Goal: Task Accomplishment & Management: Use online tool/utility

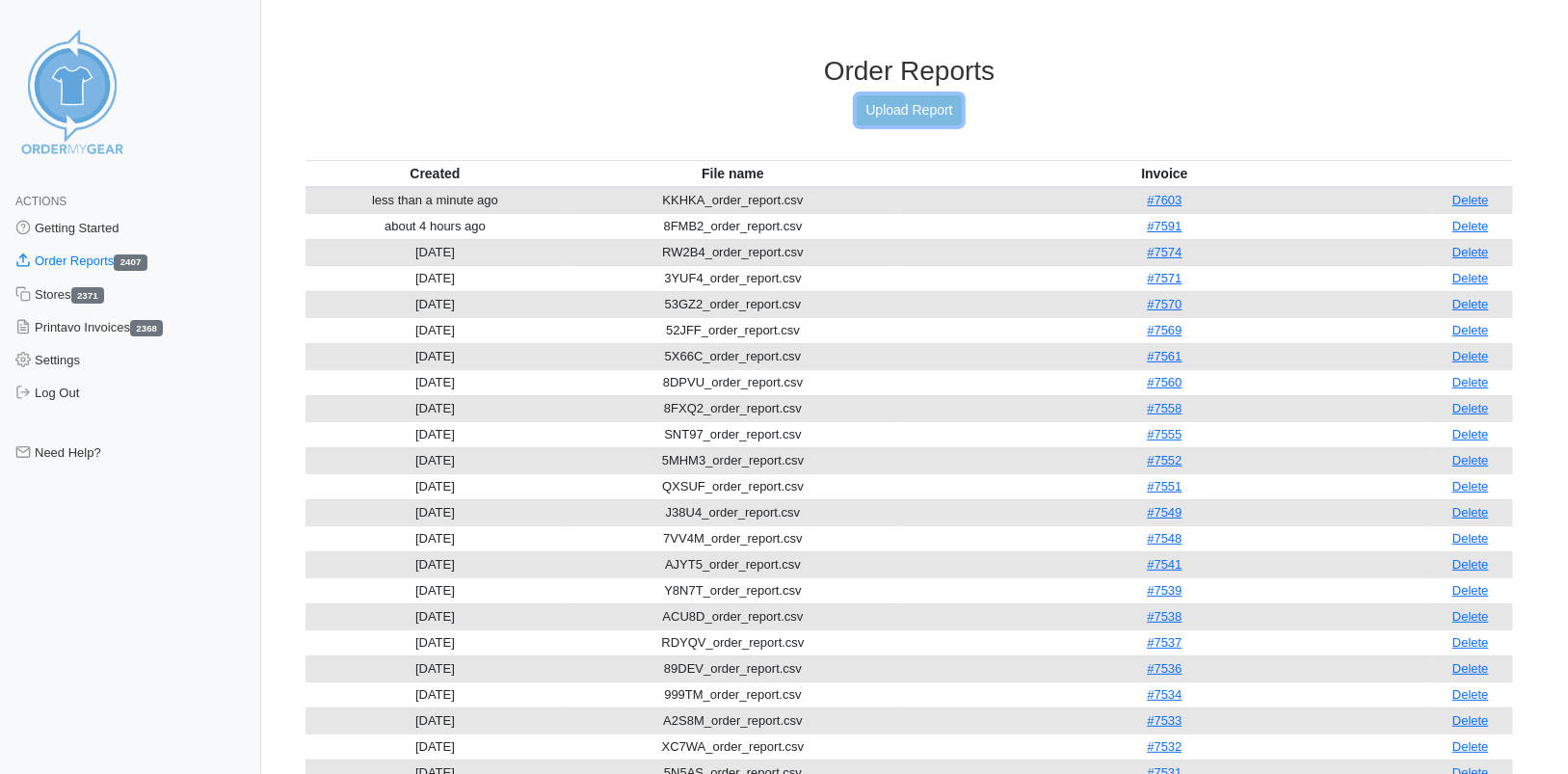
click at [925, 105] on link "Upload Report" at bounding box center [909, 110] width 104 height 30
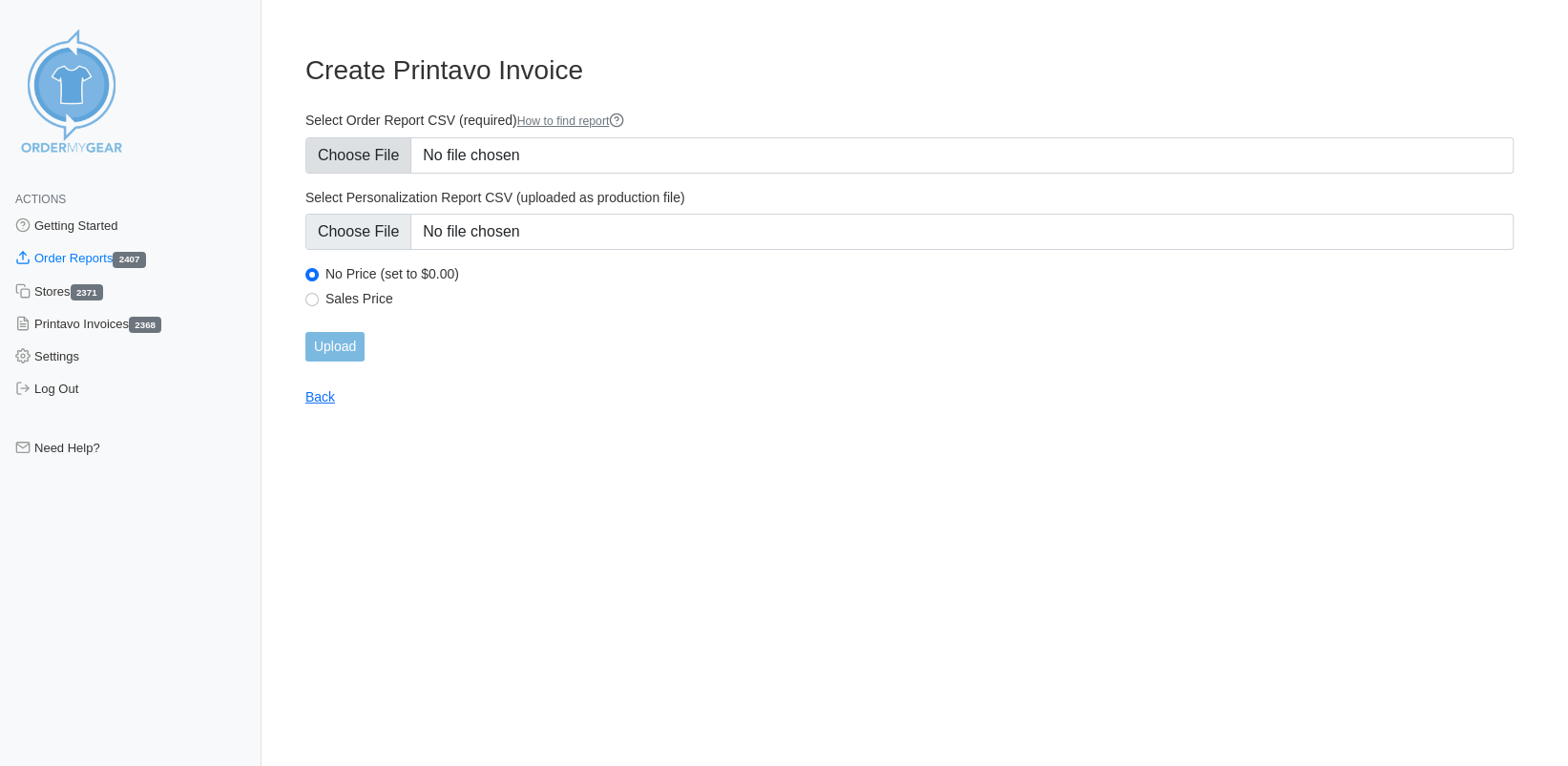
click at [364, 153] on input "Select Order Report CSV (required) How to find report" at bounding box center [909, 156] width 1208 height 36
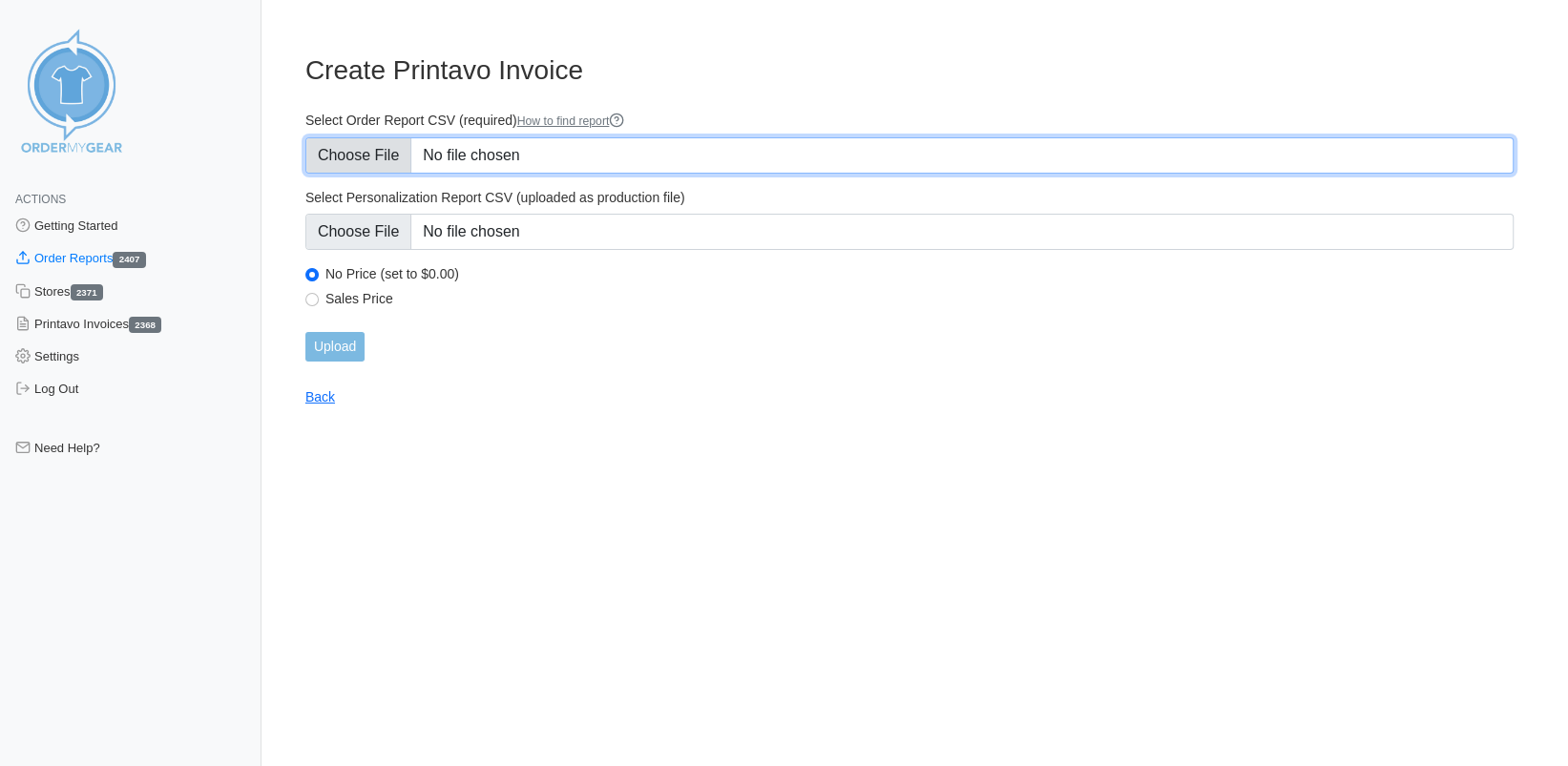
type input "C:\fakepath\DUFUN_order_report.csv"
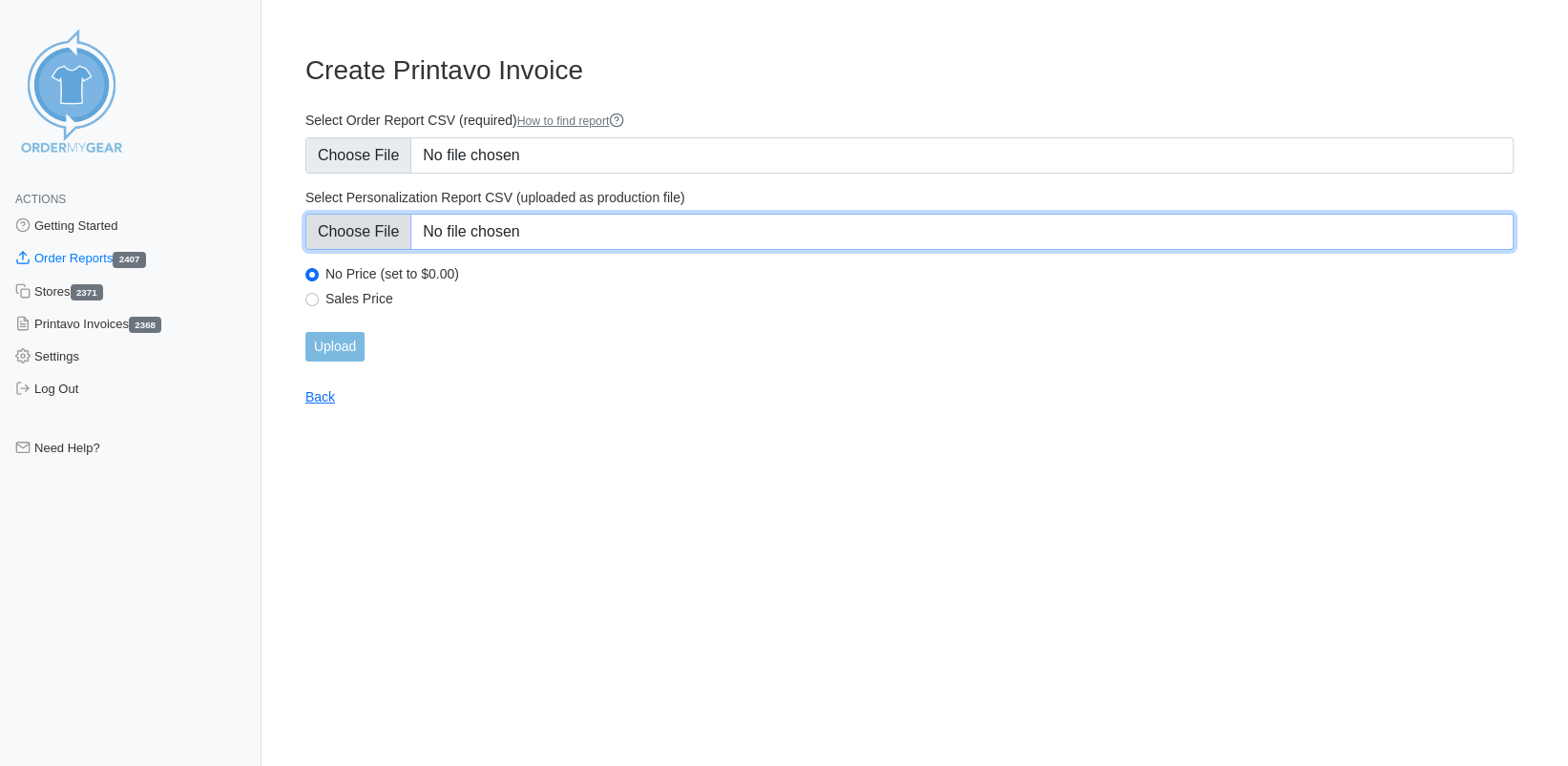
click at [360, 231] on input "Select Personalization Report CSV (uploaded as production file)" at bounding box center [909, 232] width 1208 height 36
type input "C:\fakepath\DUFUN_personalization_report.csv"
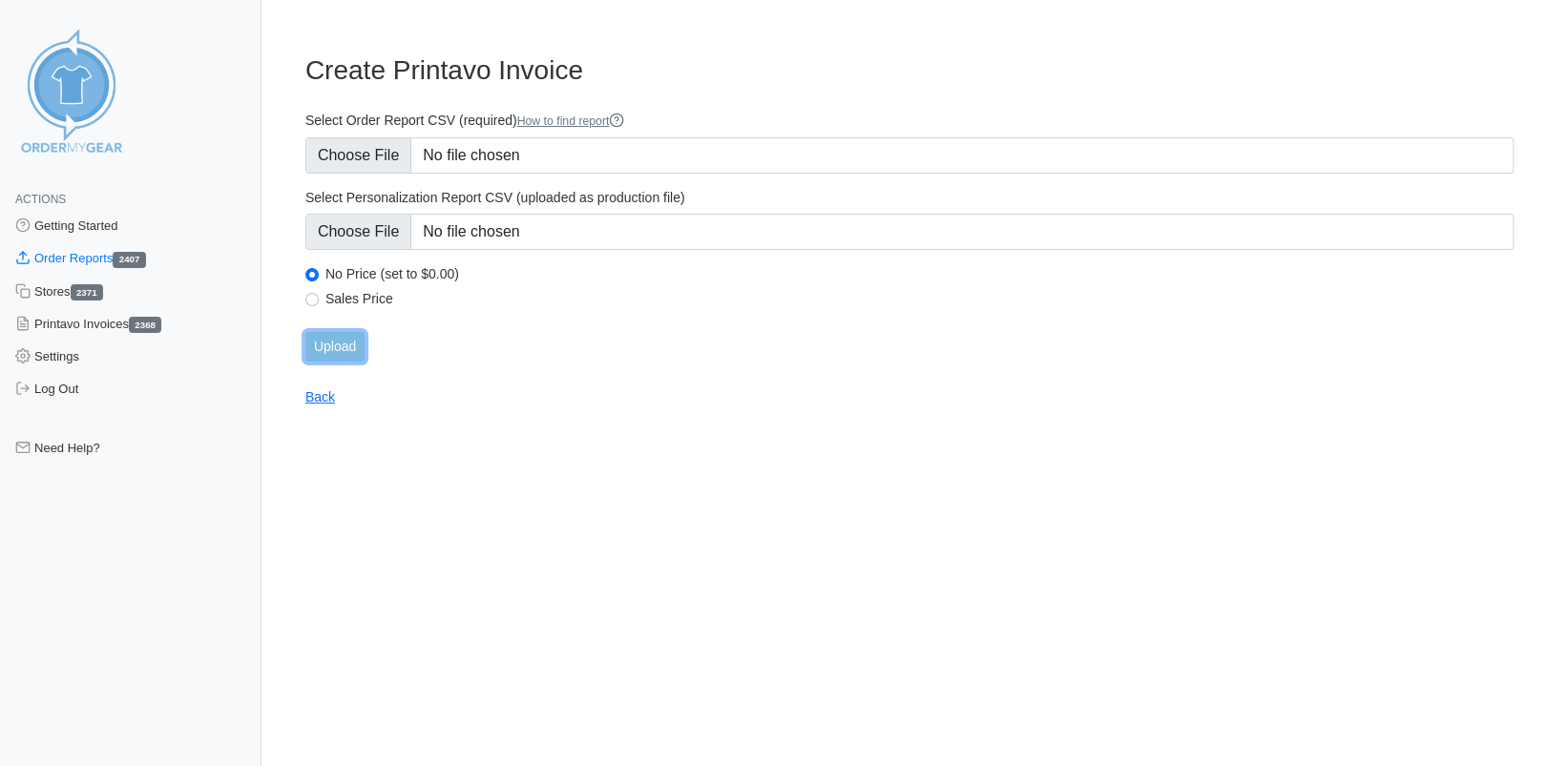
click at [345, 347] on input "Upload" at bounding box center [335, 346] width 59 height 30
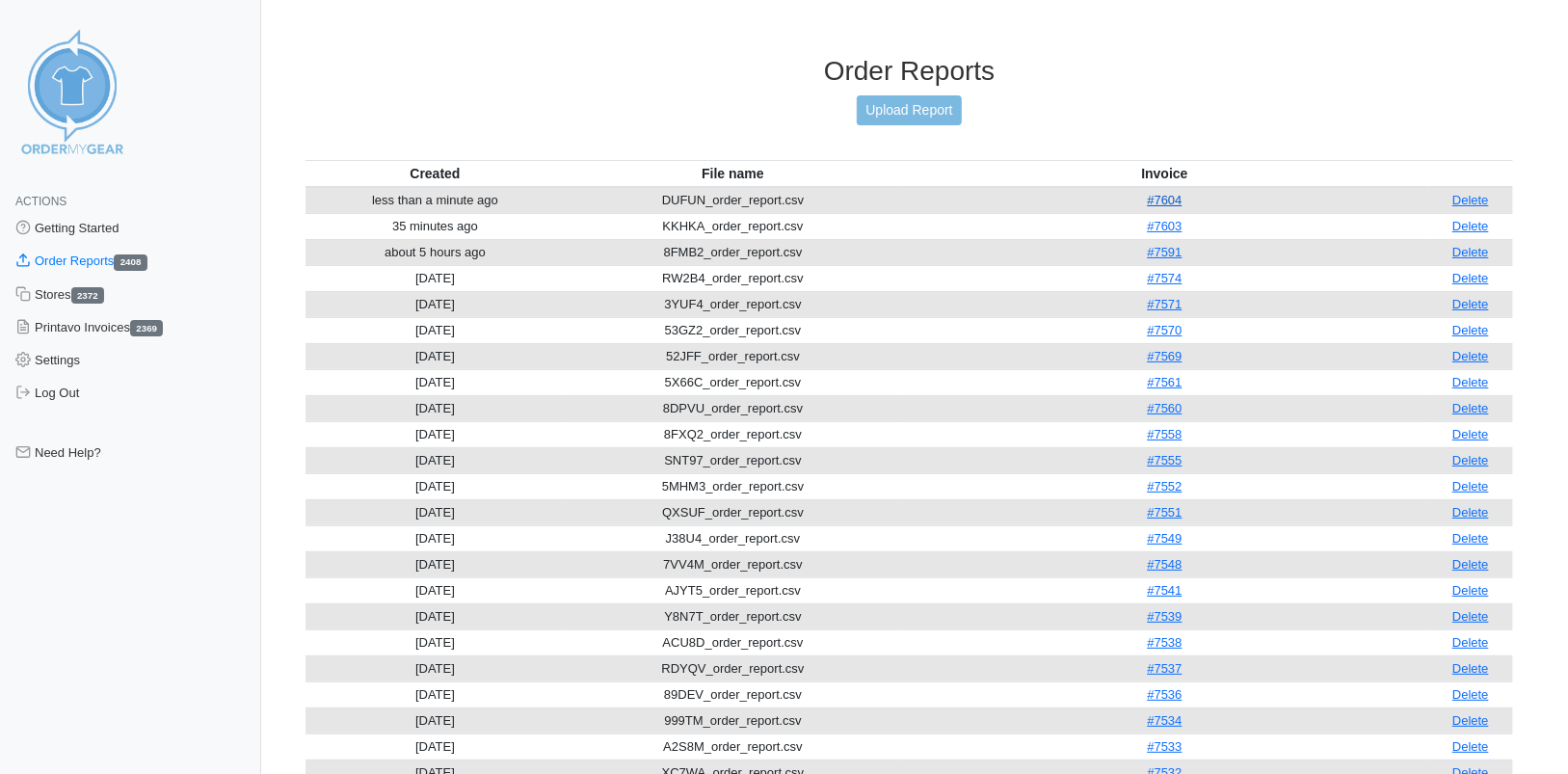
click at [1165, 203] on link "#7604" at bounding box center [1164, 200] width 35 height 14
click at [897, 120] on link "Upload Report" at bounding box center [909, 110] width 104 height 30
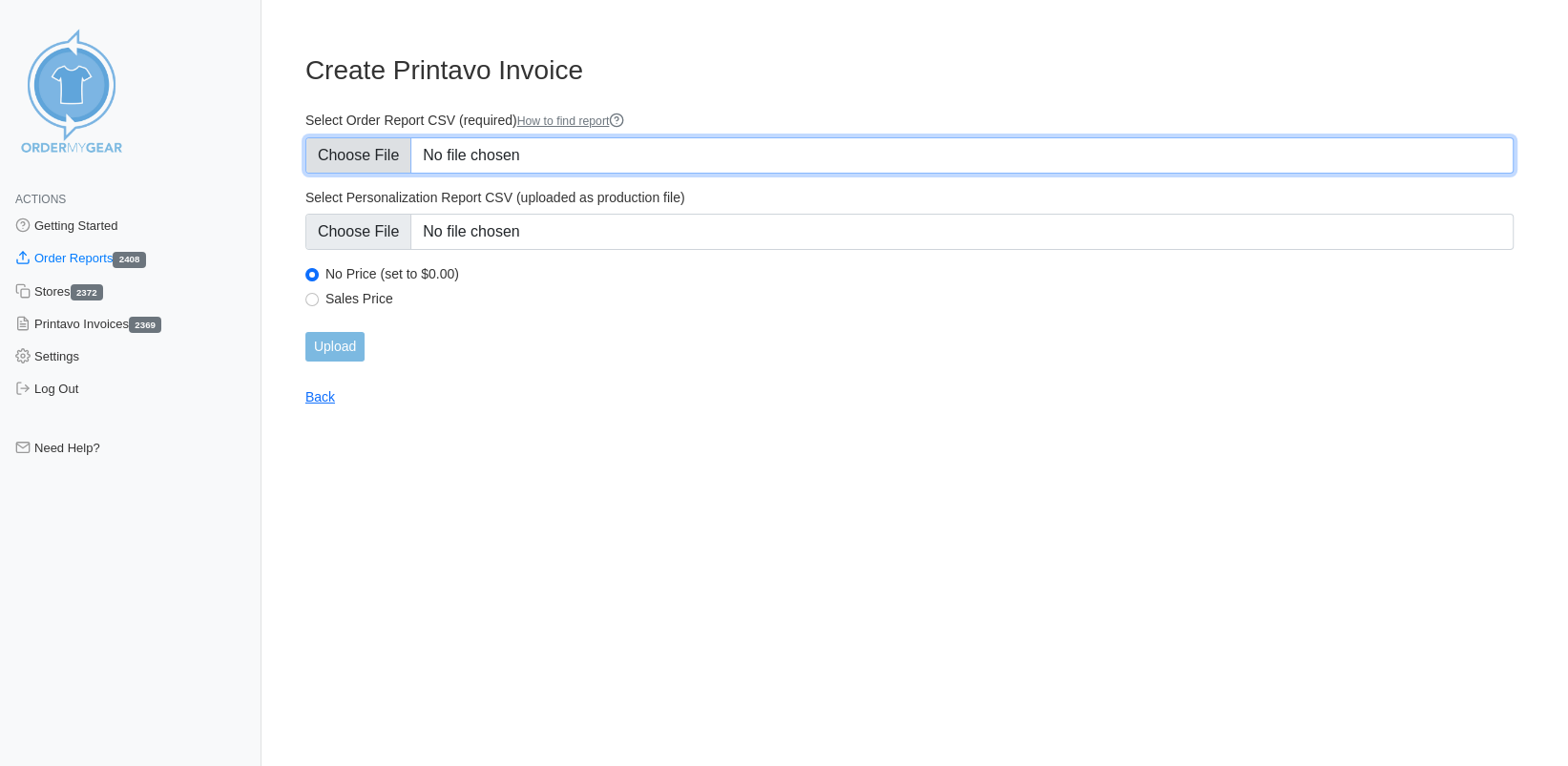
click at [368, 149] on input "Select Order Report CSV (required) How to find report" at bounding box center [909, 156] width 1208 height 36
type input "C:\fakepath\7MMTA_order_report.csv"
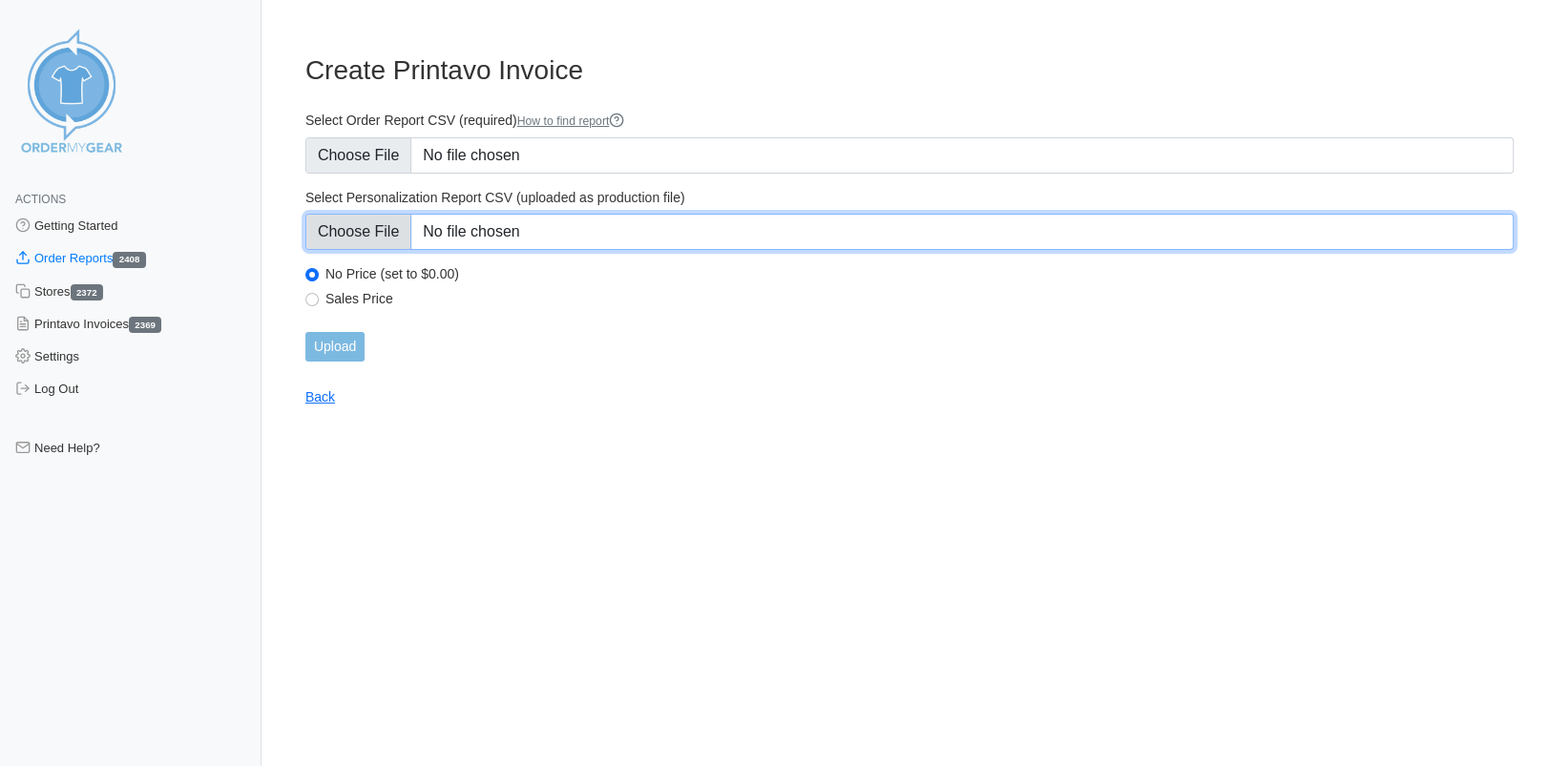
click at [357, 227] on input "Select Personalization Report CSV (uploaded as production file)" at bounding box center [909, 232] width 1208 height 36
type input "C:\fakepath\7MMTA_personalization_report.csv"
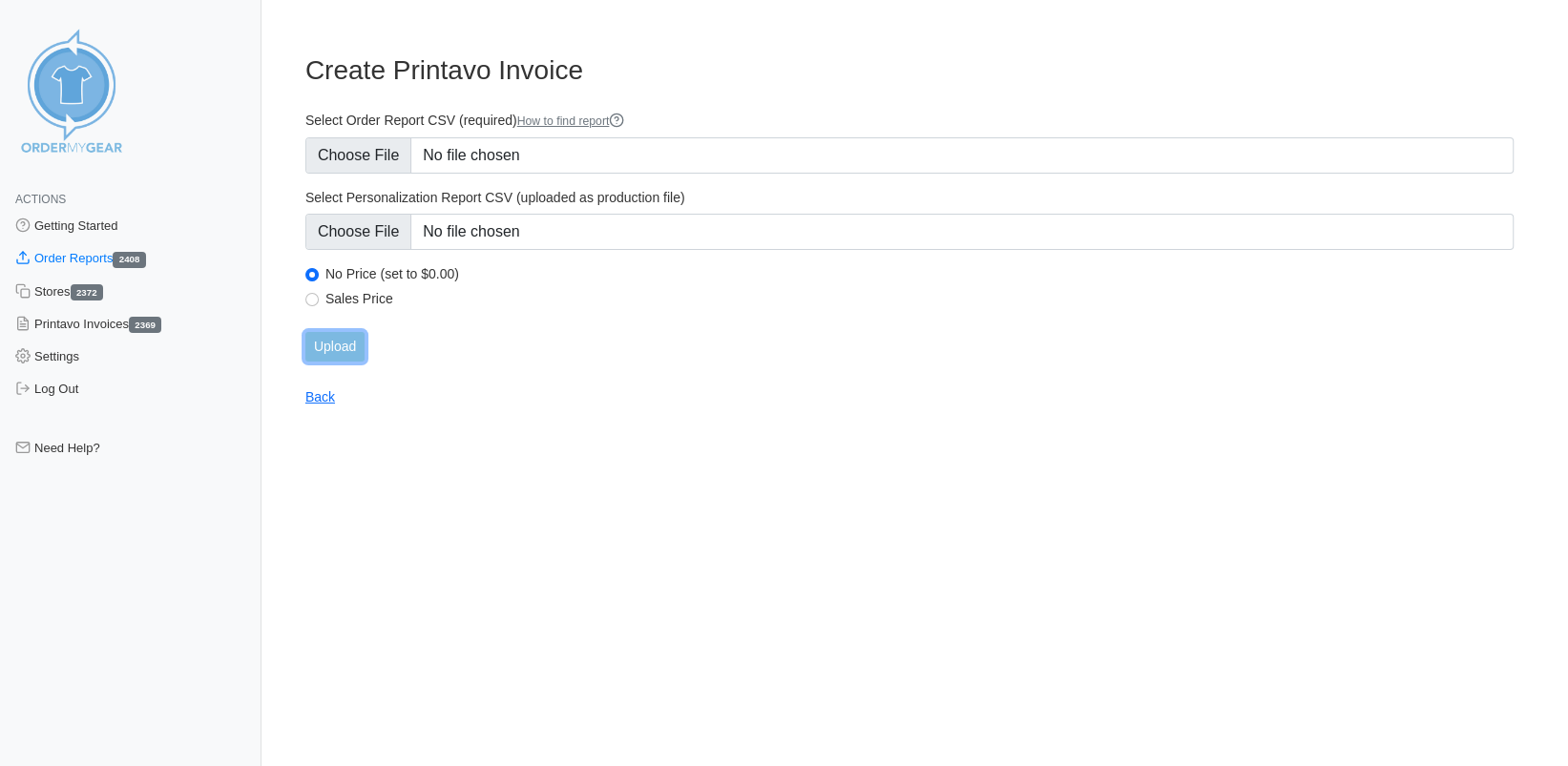
click at [329, 340] on input "Upload" at bounding box center [335, 346] width 59 height 30
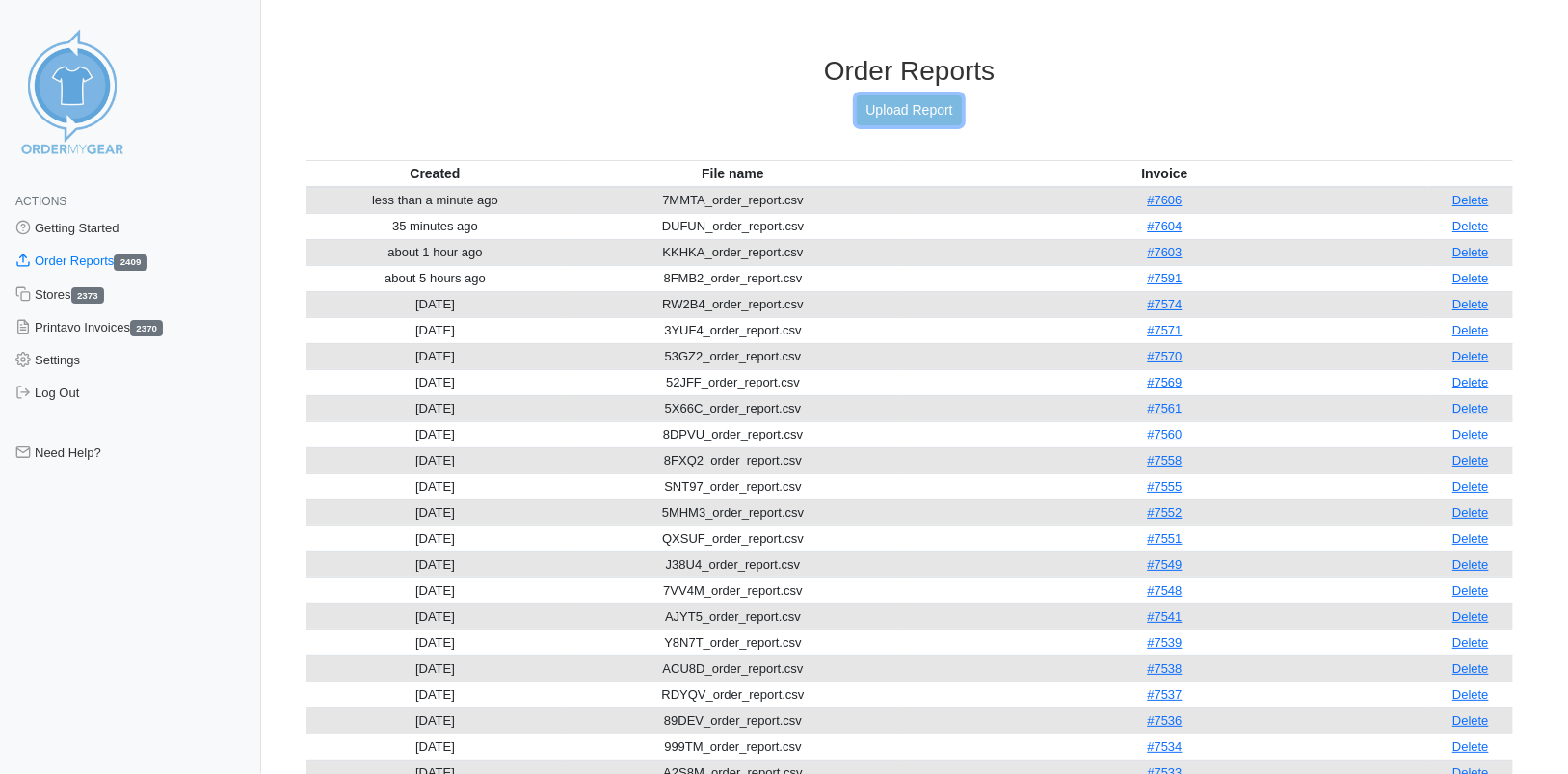
click at [919, 122] on link "Upload Report" at bounding box center [909, 110] width 104 height 30
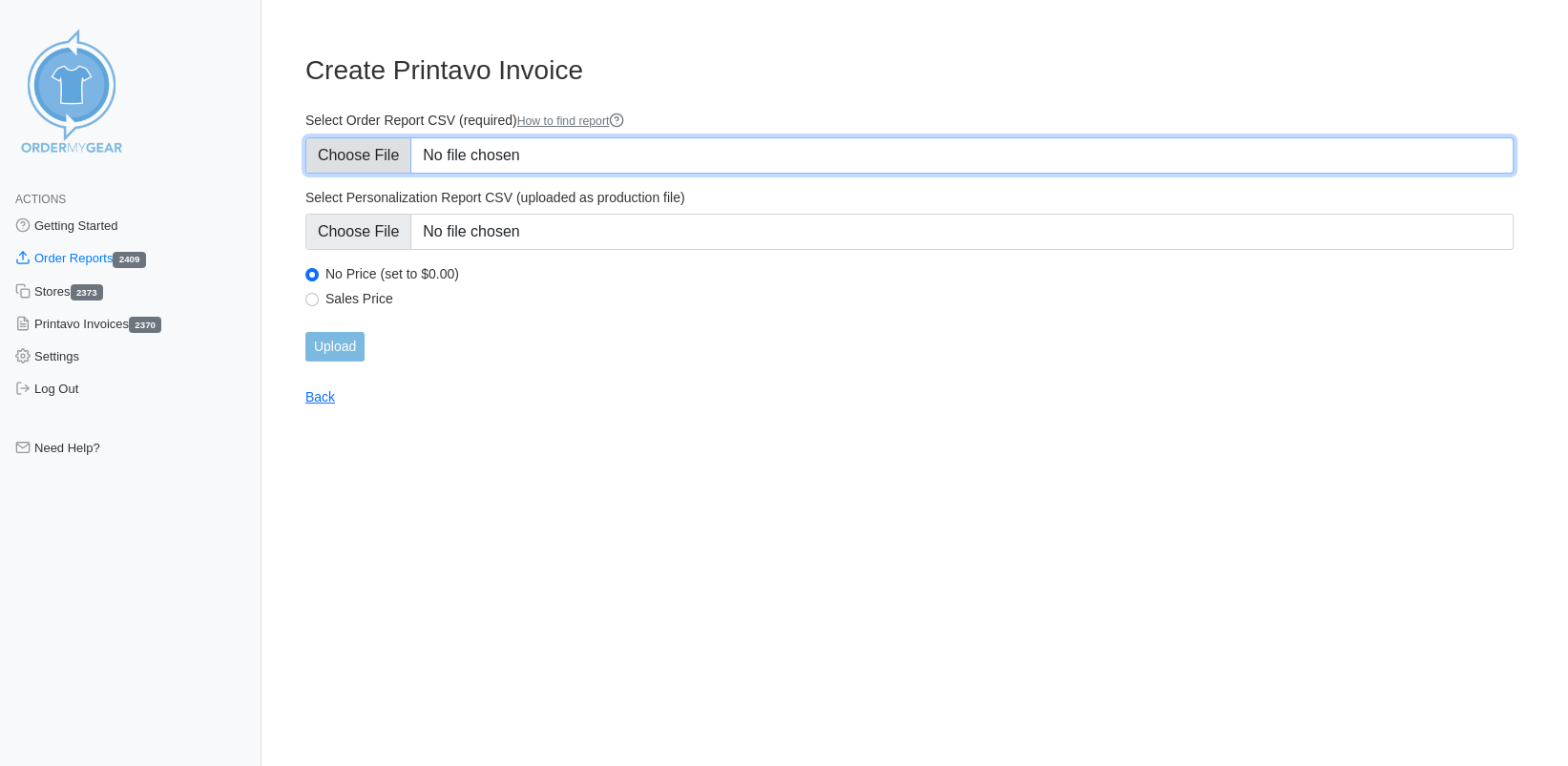
click at [386, 151] on input "Select Order Report CSV (required) How to find report" at bounding box center [909, 156] width 1208 height 36
type input "C:\fakepath\7ZW9F_order_report.csv"
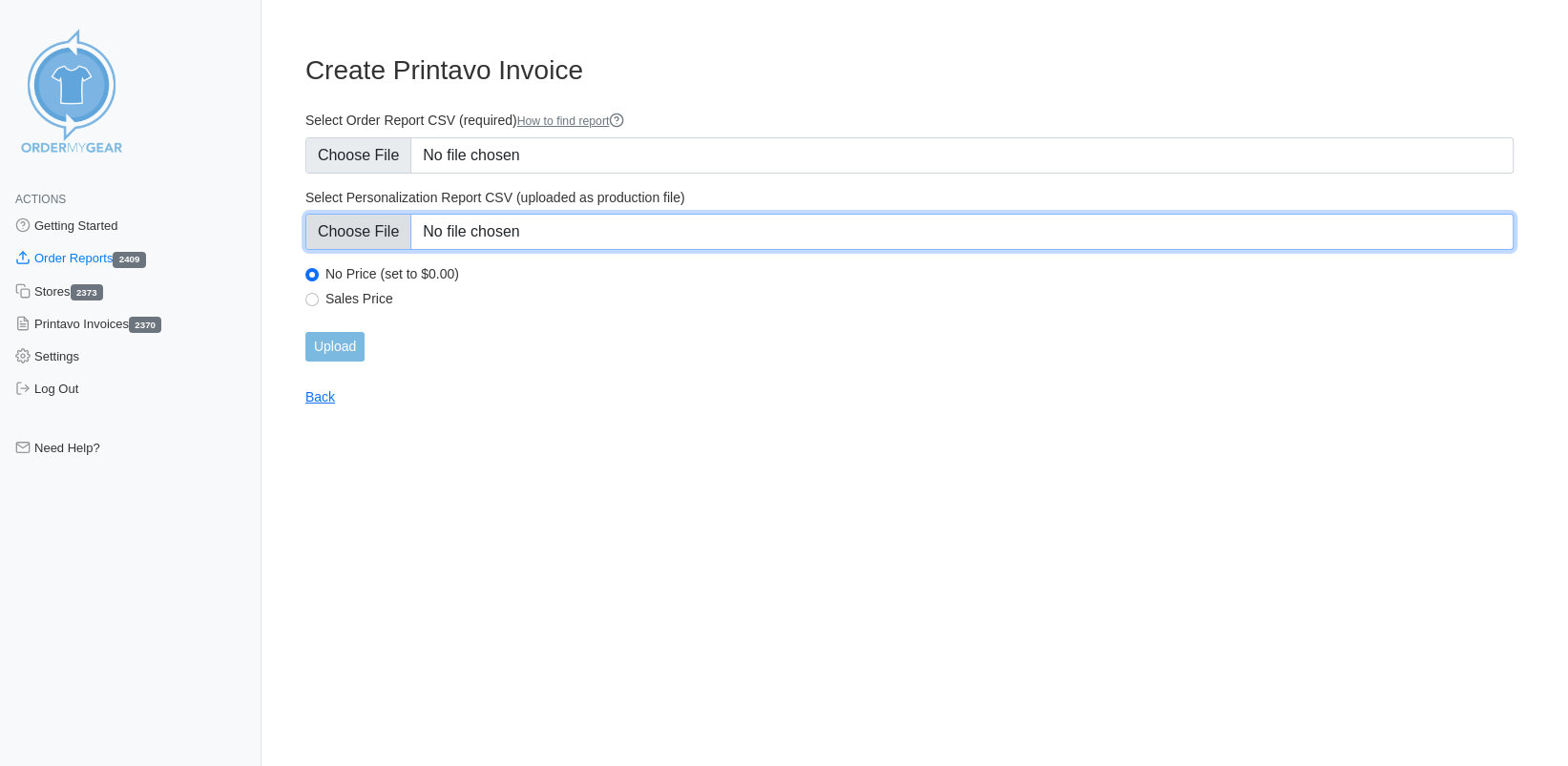
click at [352, 219] on input "Select Personalization Report CSV (uploaded as production file)" at bounding box center [909, 232] width 1208 height 36
type input "C:\fakepath\7ZW9F_personalization_report.csv"
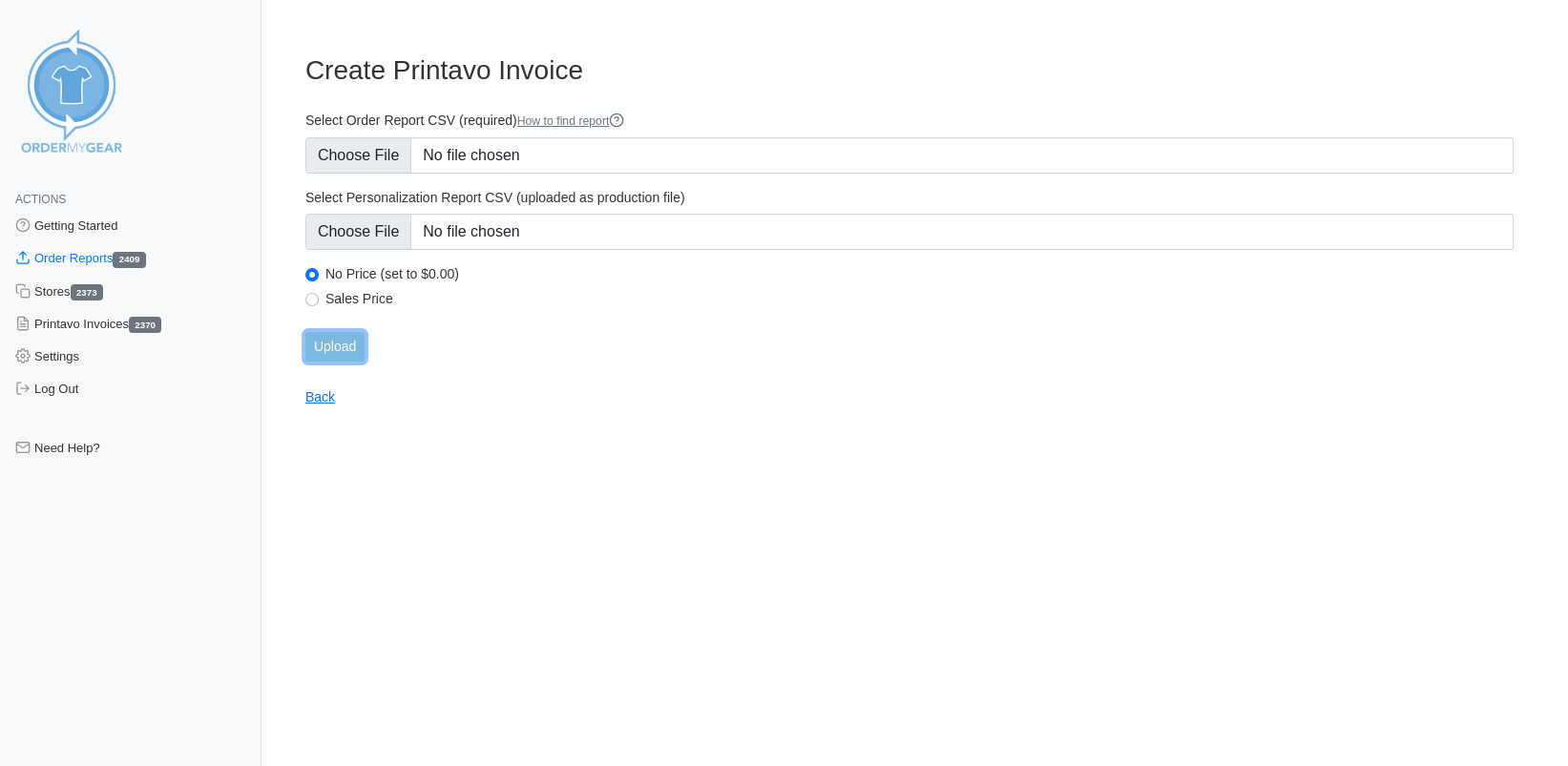
click at [327, 354] on input "Upload" at bounding box center [335, 346] width 59 height 30
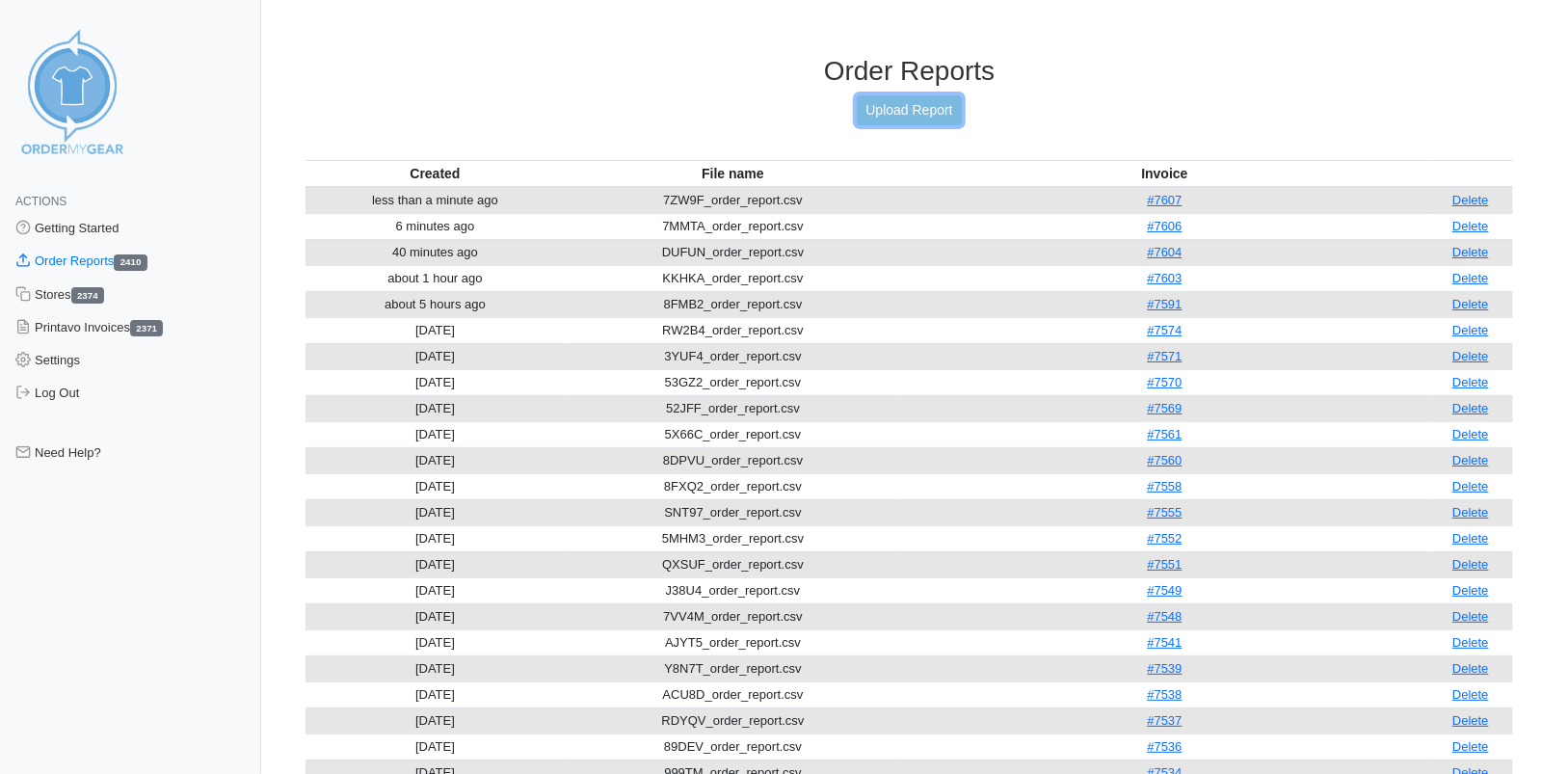
click at [897, 113] on link "Upload Report" at bounding box center [909, 110] width 104 height 30
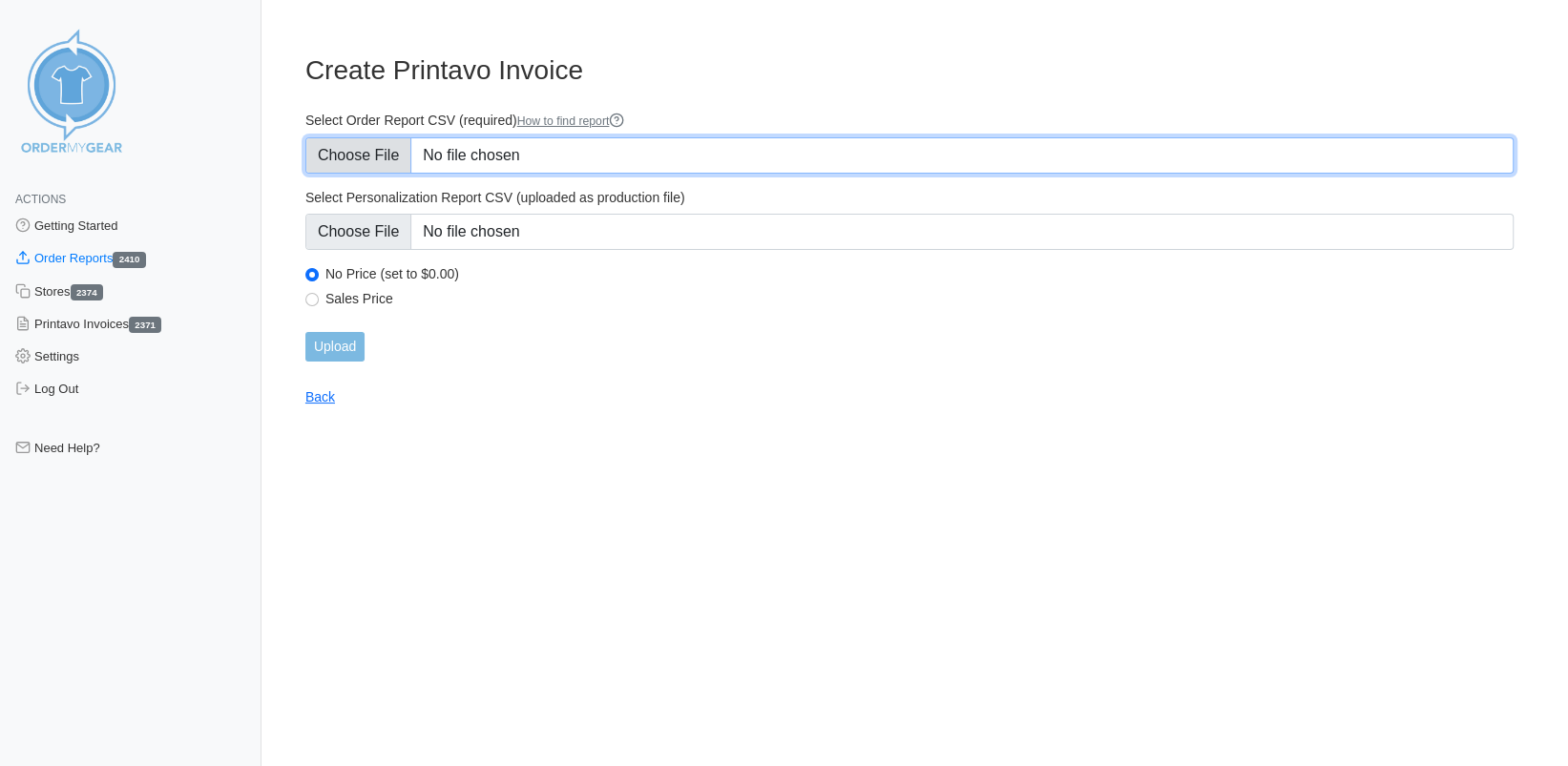
click at [375, 160] on input "Select Order Report CSV (required) How to find report" at bounding box center [909, 156] width 1208 height 36
type input "C:\fakepath\VUVGE_order_report.csv"
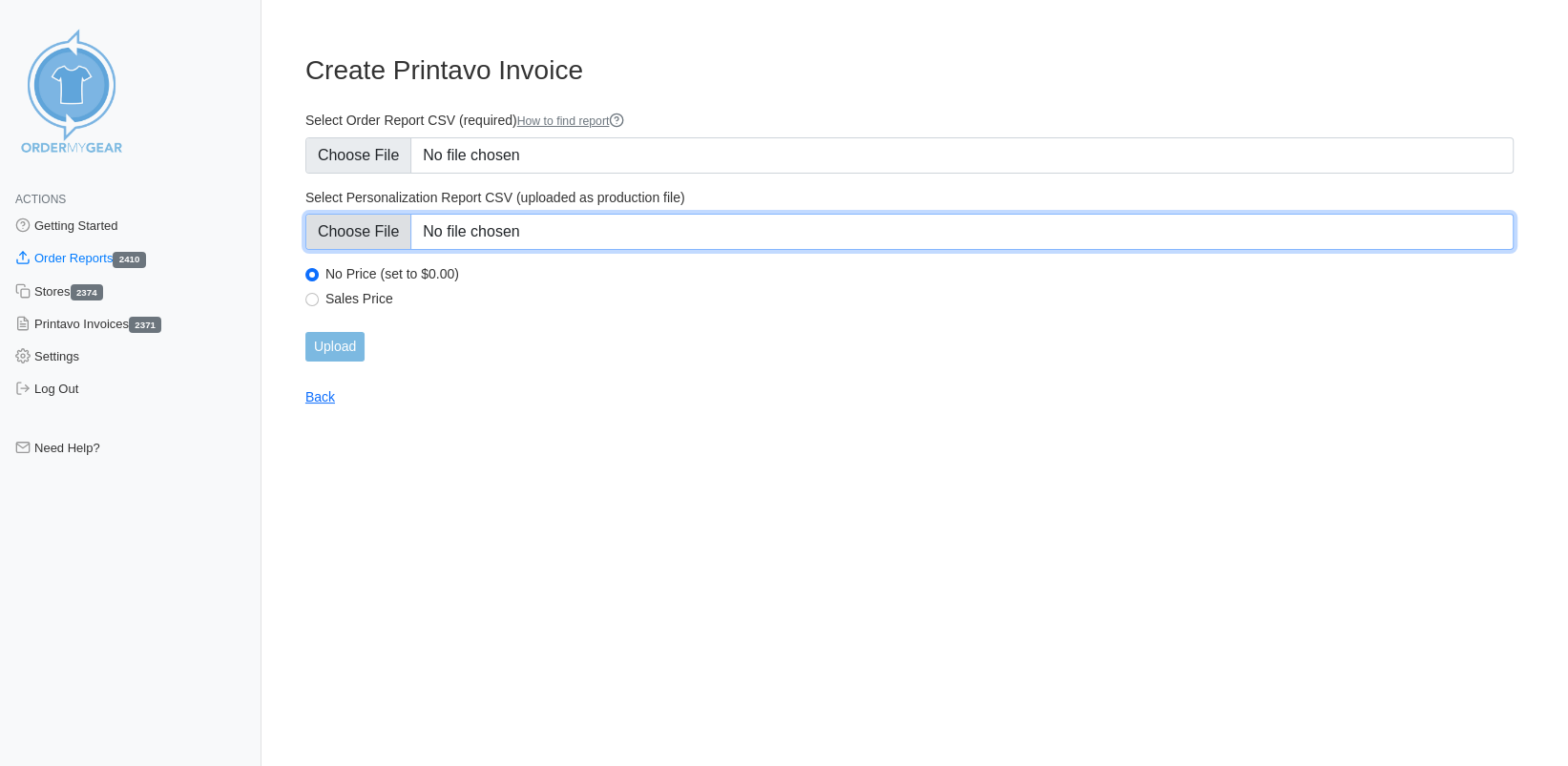
click at [373, 225] on input "Select Personalization Report CSV (uploaded as production file)" at bounding box center [909, 232] width 1208 height 36
type input "C:\fakepath\VUVGE_personalization_report.csv"
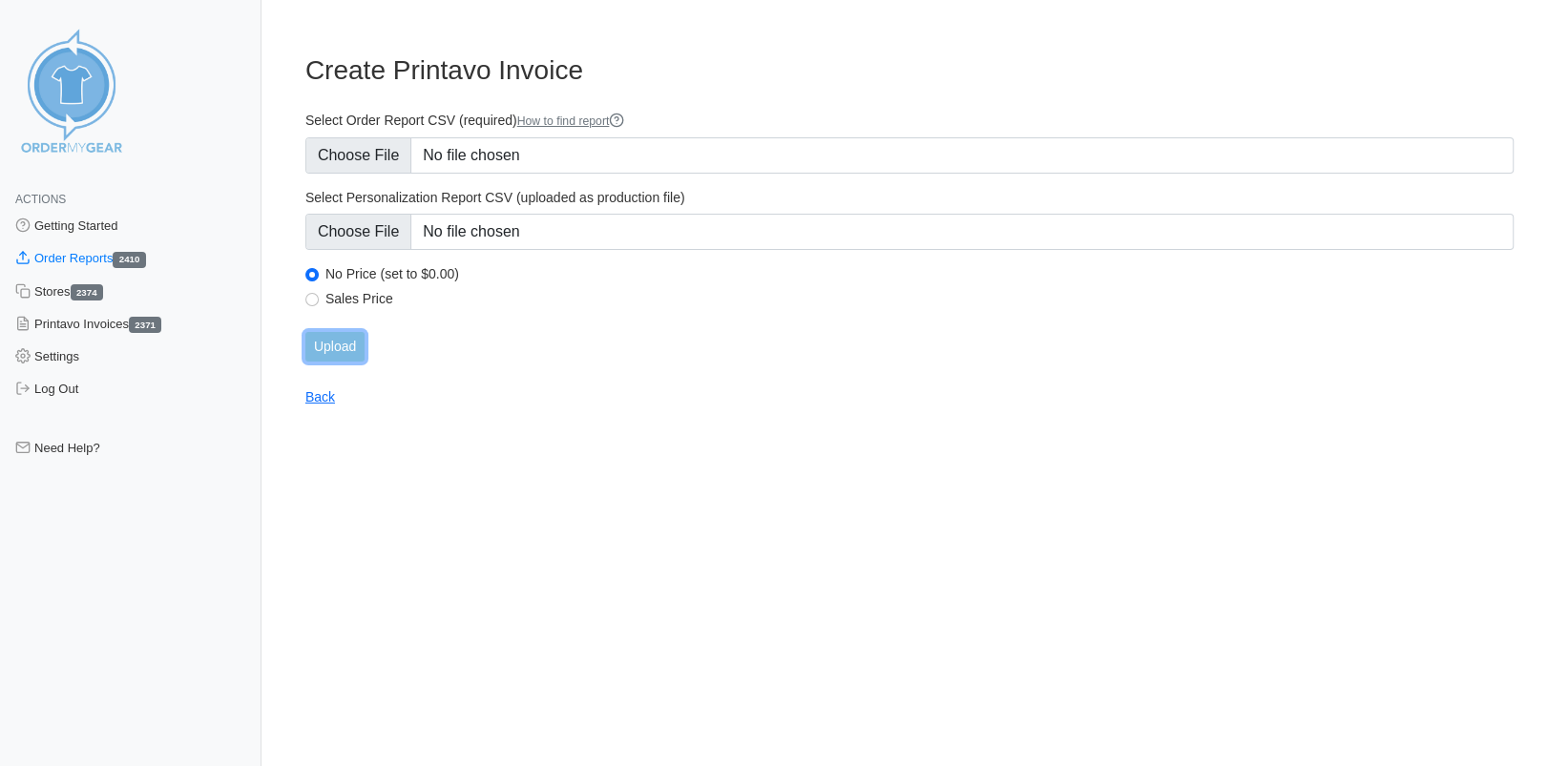
click at [341, 345] on input "Upload" at bounding box center [335, 346] width 59 height 30
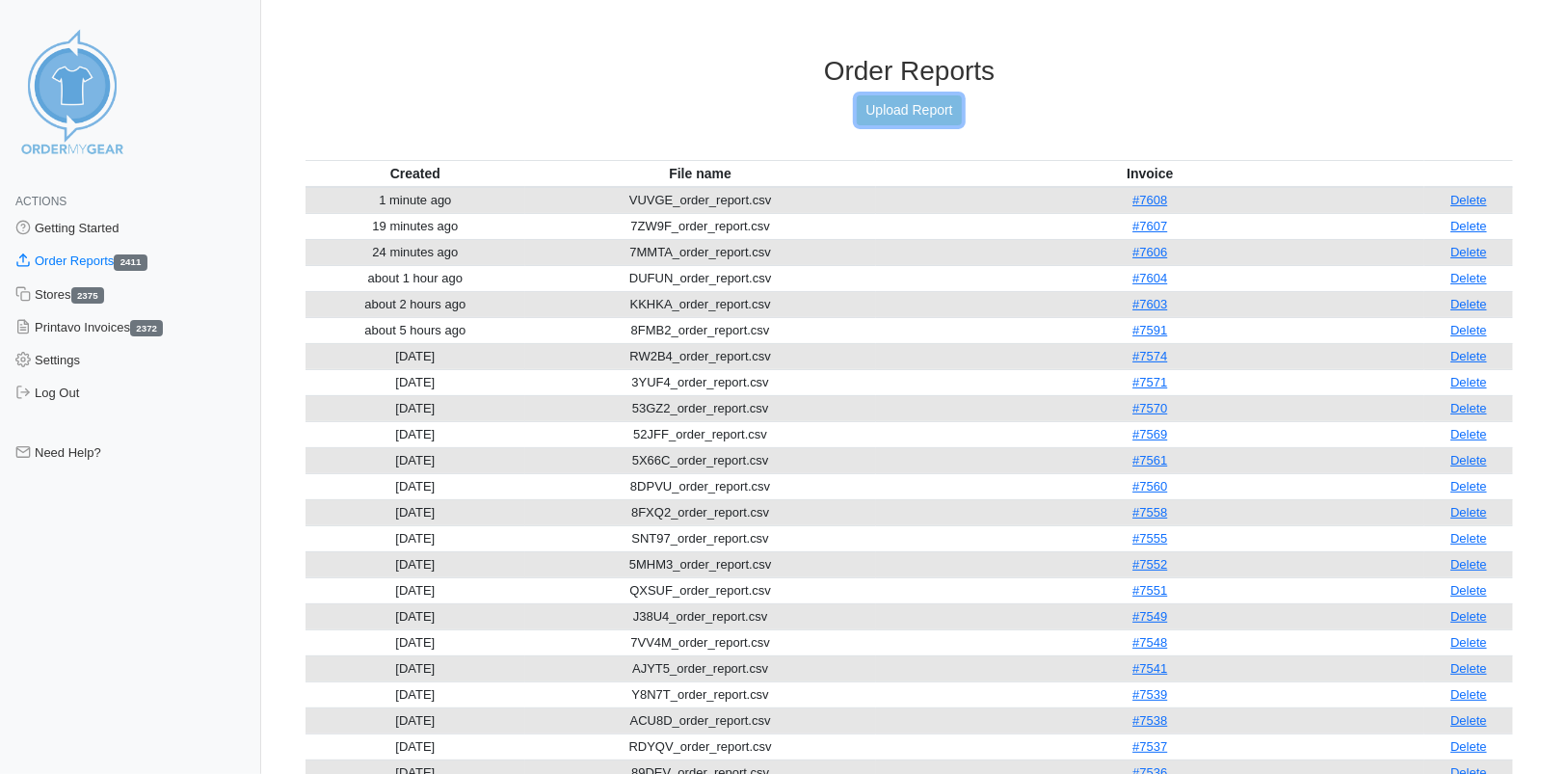
click at [887, 118] on link "Upload Report" at bounding box center [909, 110] width 104 height 30
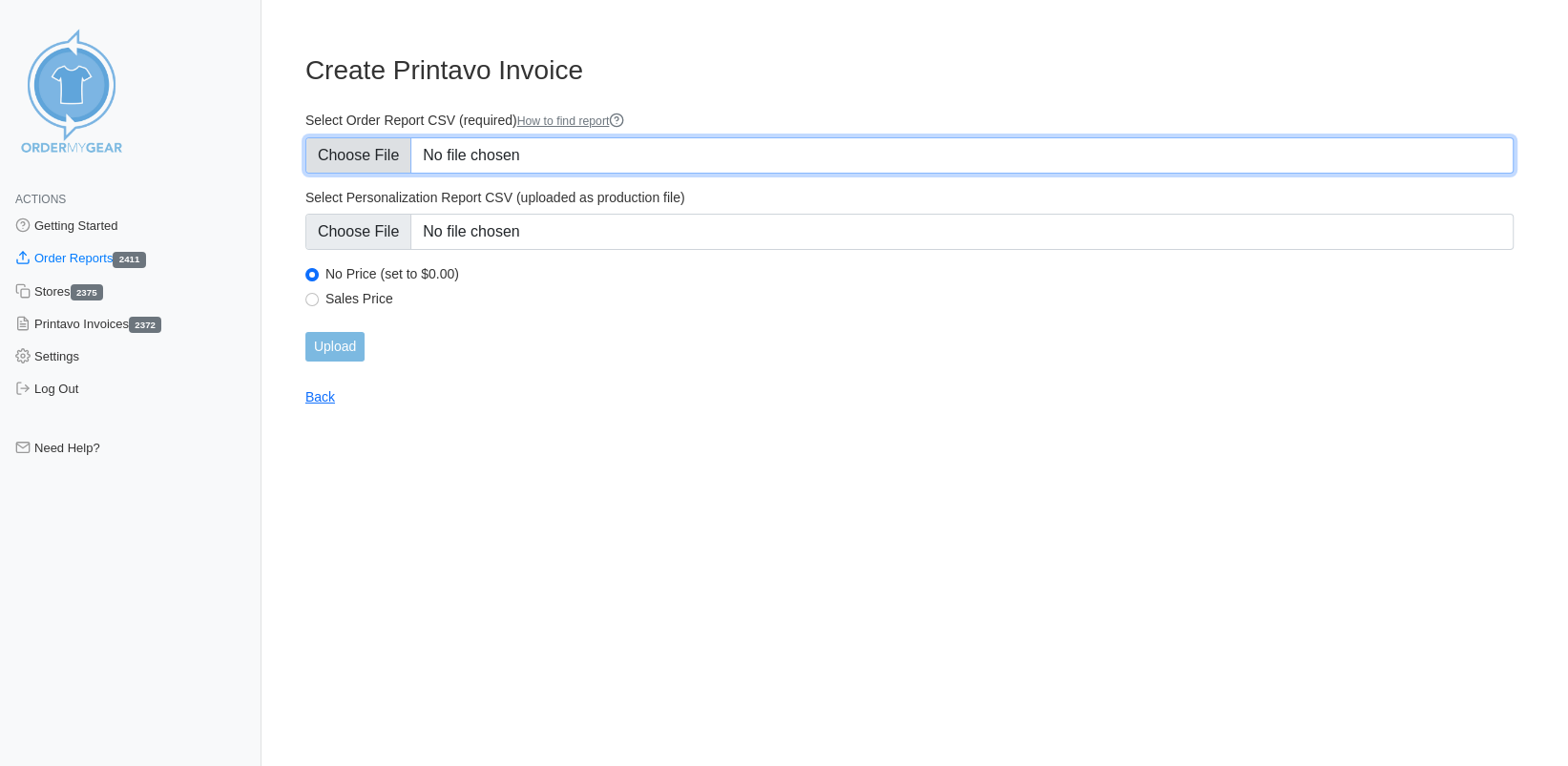
click at [369, 159] on input "Select Order Report CSV (required) How to find report" at bounding box center [909, 156] width 1208 height 36
type input "C:\fakepath\C84F3_order_report.csv"
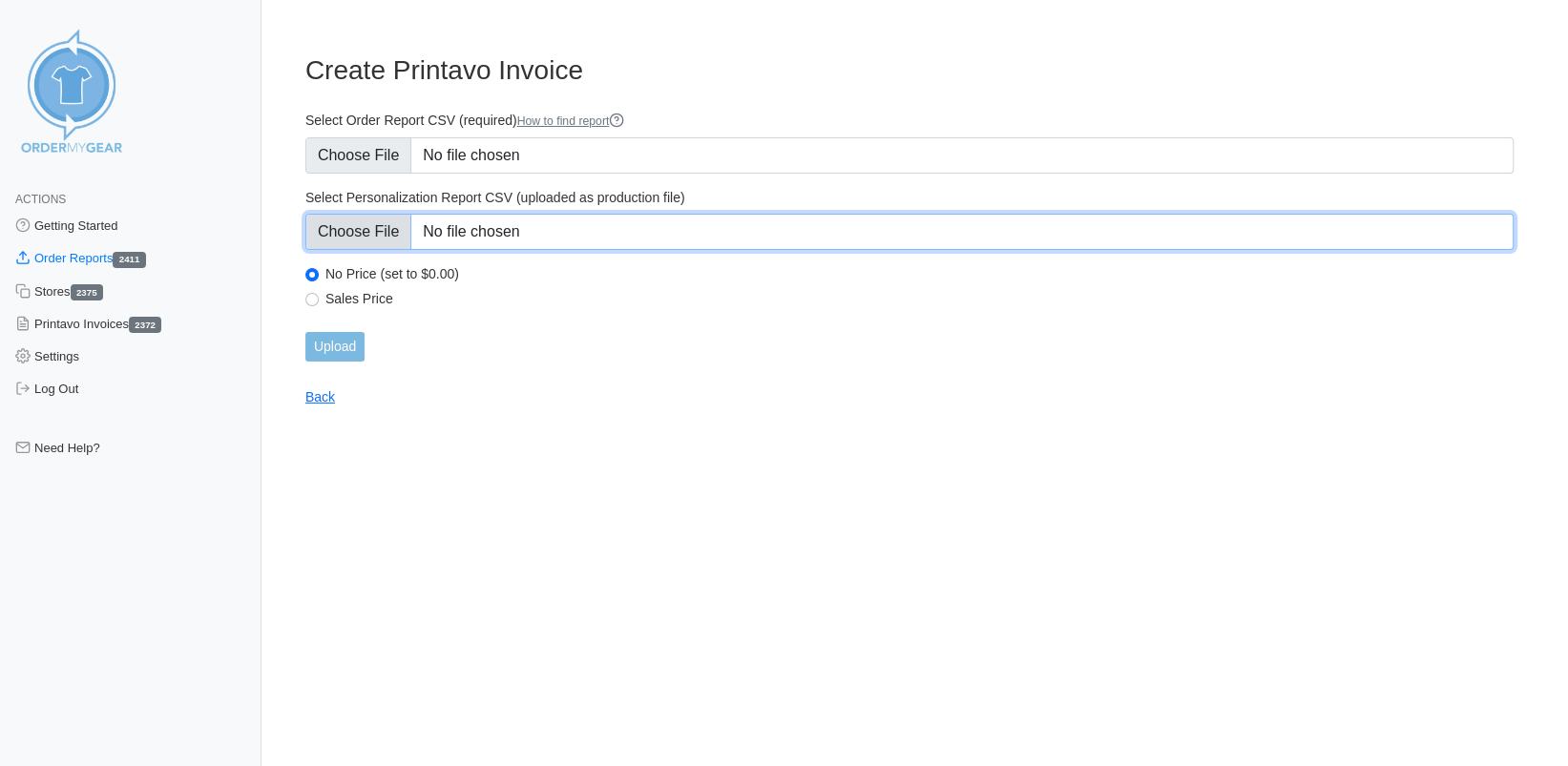
click at [374, 225] on input "Select Personalization Report CSV (uploaded as production file)" at bounding box center [909, 232] width 1208 height 36
type input "C:\fakepath\C84F3_personalization_report.csv"
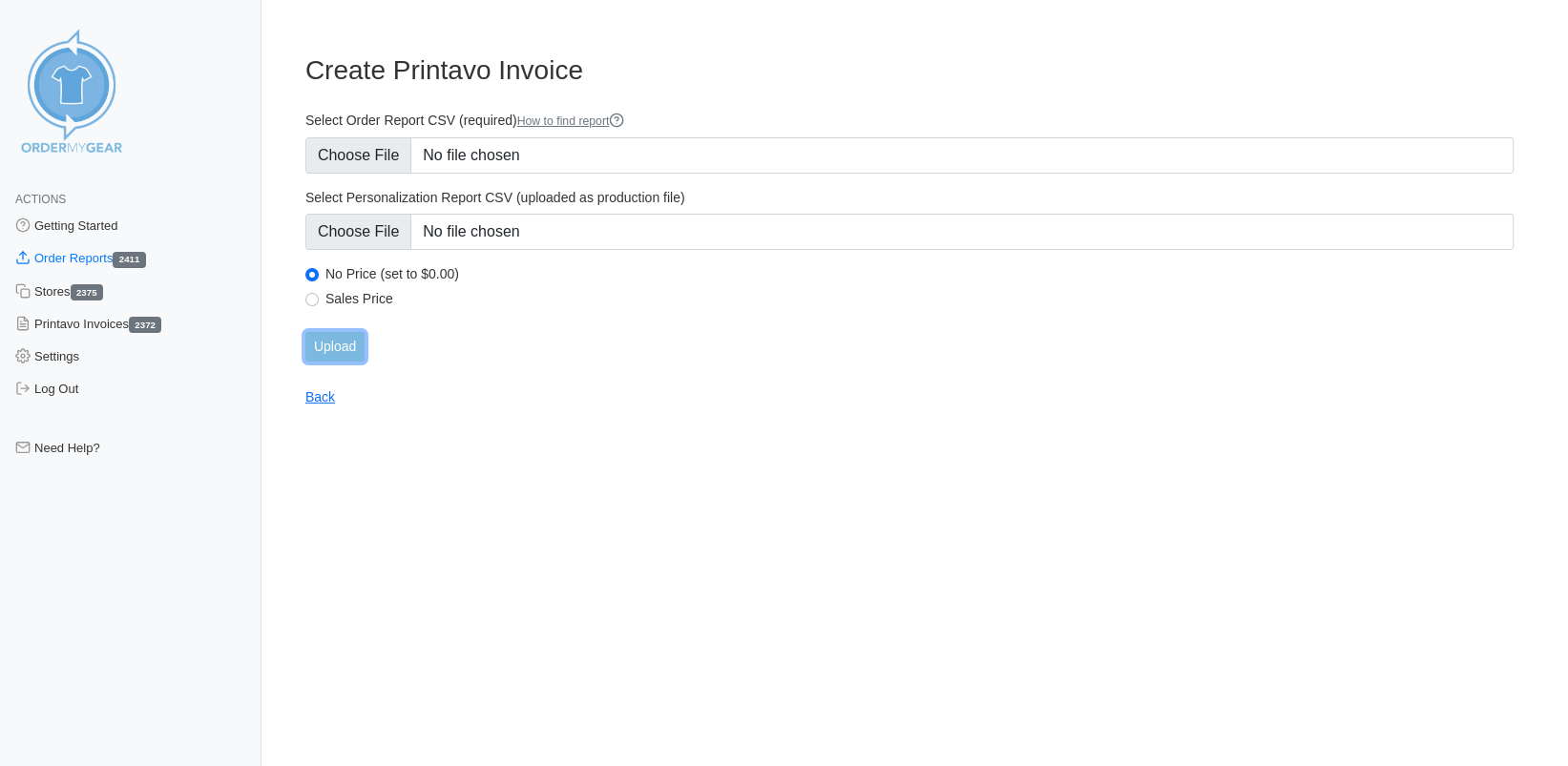
click at [348, 349] on input "Upload" at bounding box center [335, 346] width 59 height 30
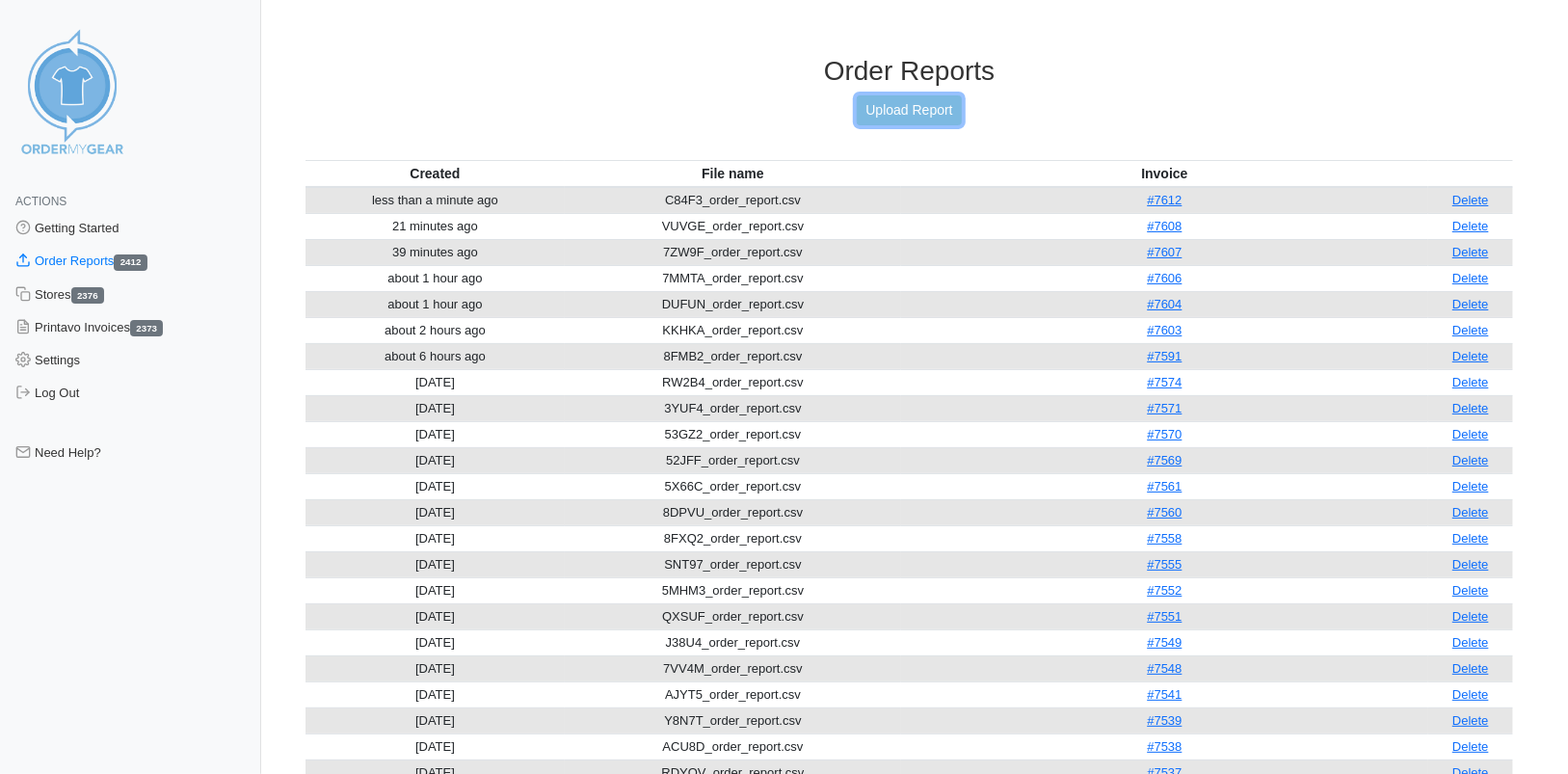
click at [889, 108] on link "Upload Report" at bounding box center [909, 110] width 104 height 30
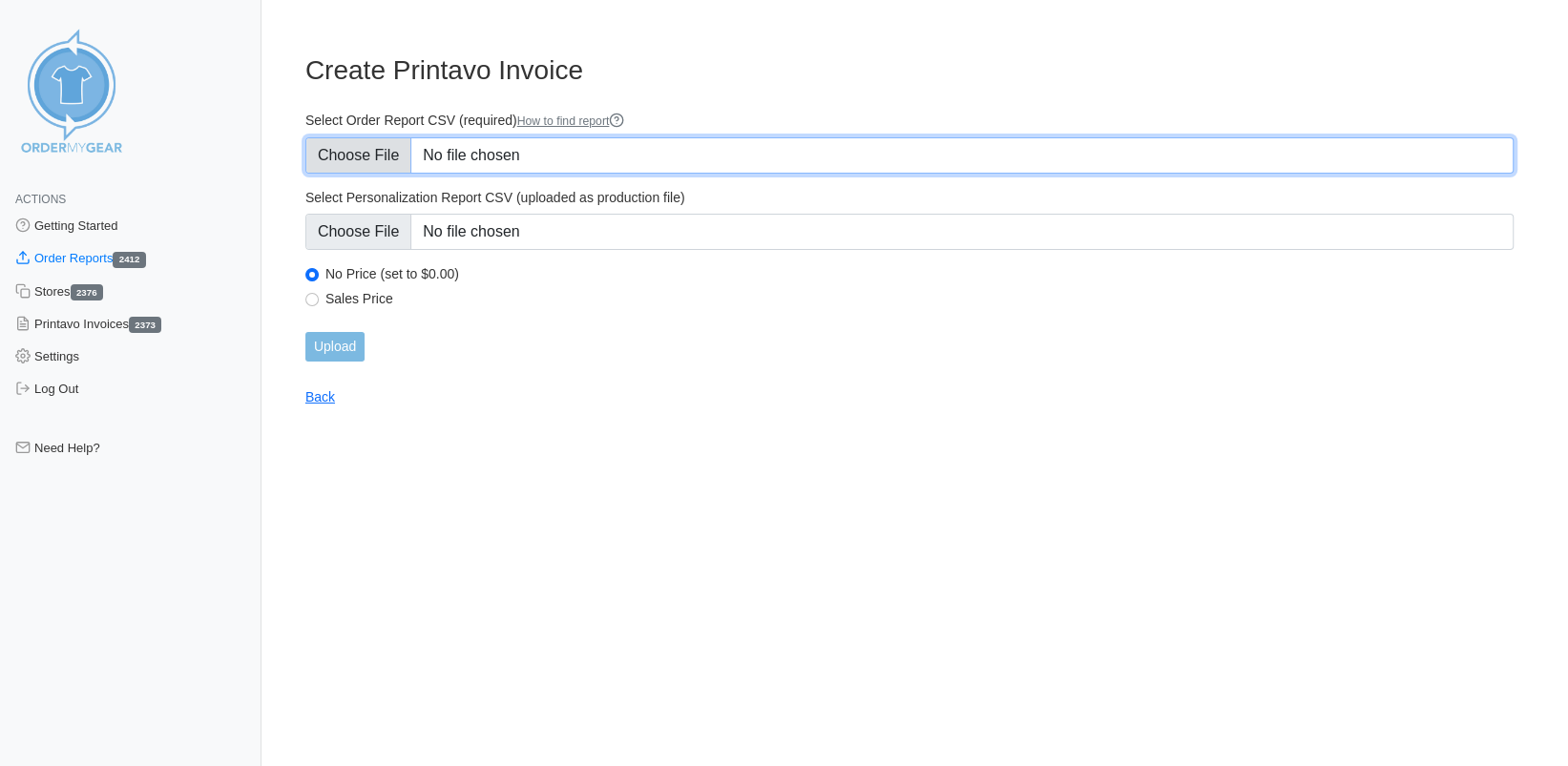
click at [379, 158] on input "Select Order Report CSV (required) How to find report" at bounding box center [909, 156] width 1208 height 36
type input "C:\fakepath\CVXA3_order_report.csv"
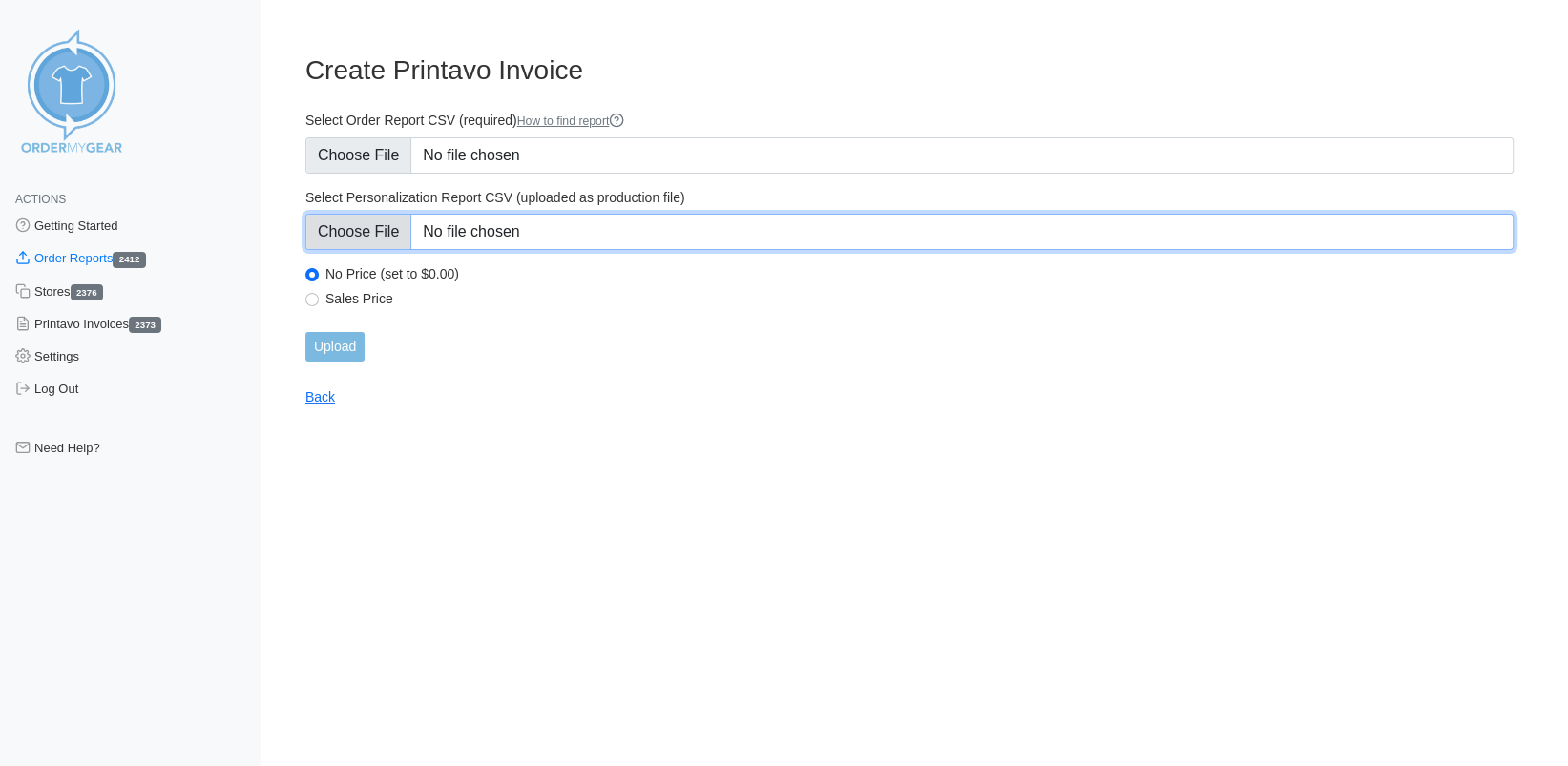
click at [381, 225] on input "Select Personalization Report CSV (uploaded as production file)" at bounding box center [909, 232] width 1208 height 36
type input "C:\fakepath\CVXA3_personalization_report.csv"
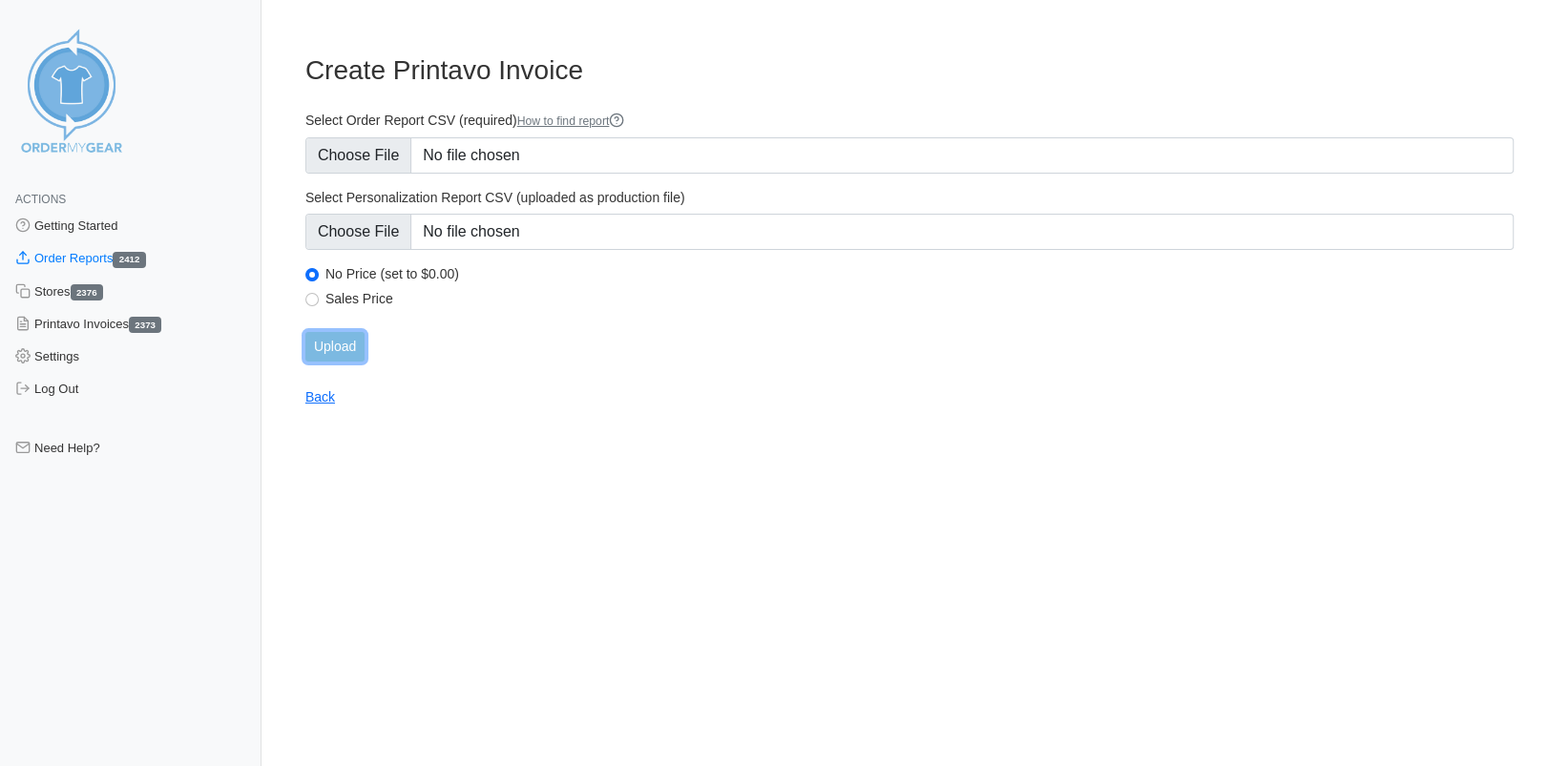
click at [336, 348] on input "Upload" at bounding box center [335, 346] width 59 height 30
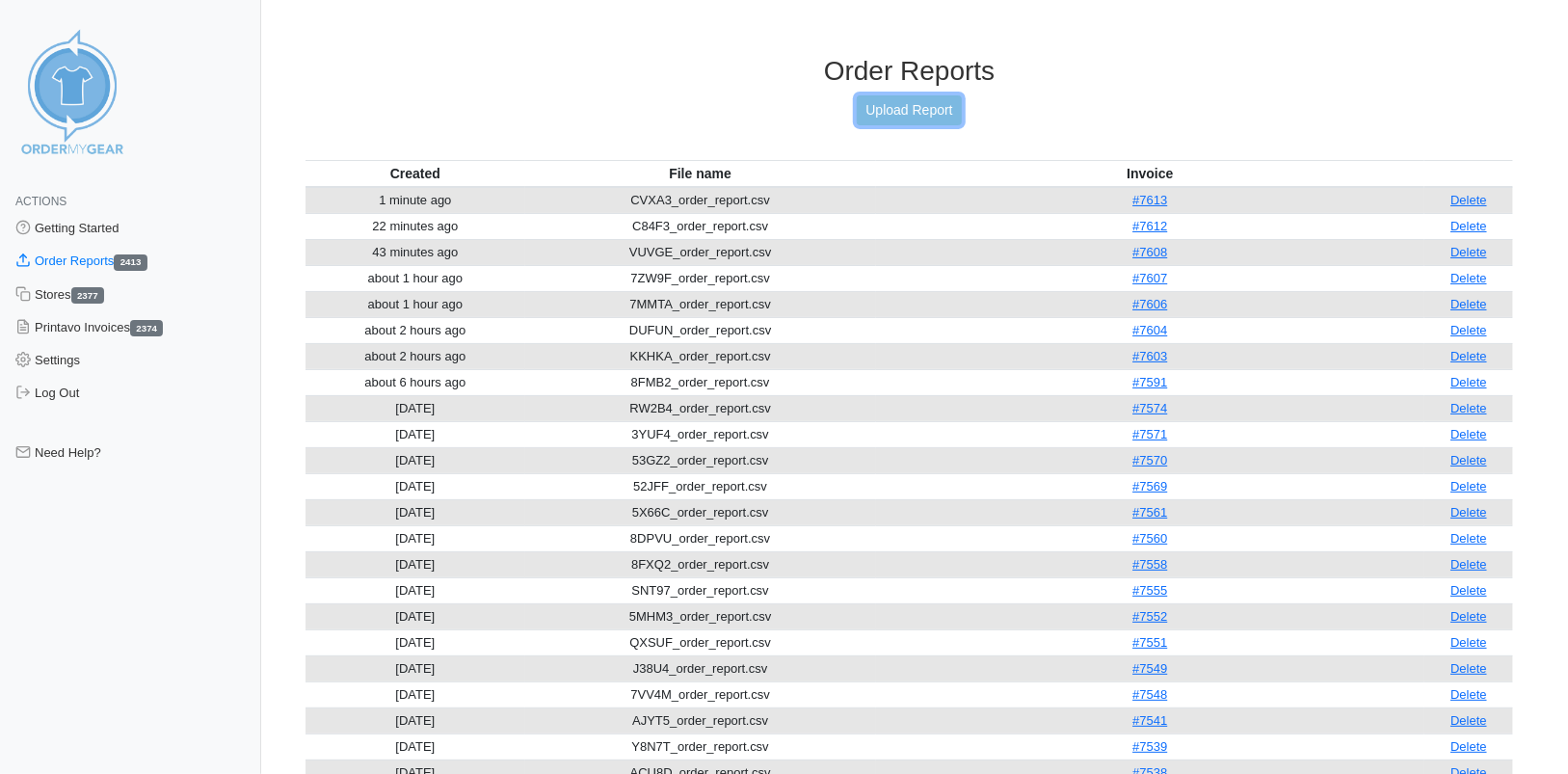
click at [892, 113] on link "Upload Report" at bounding box center [909, 110] width 104 height 30
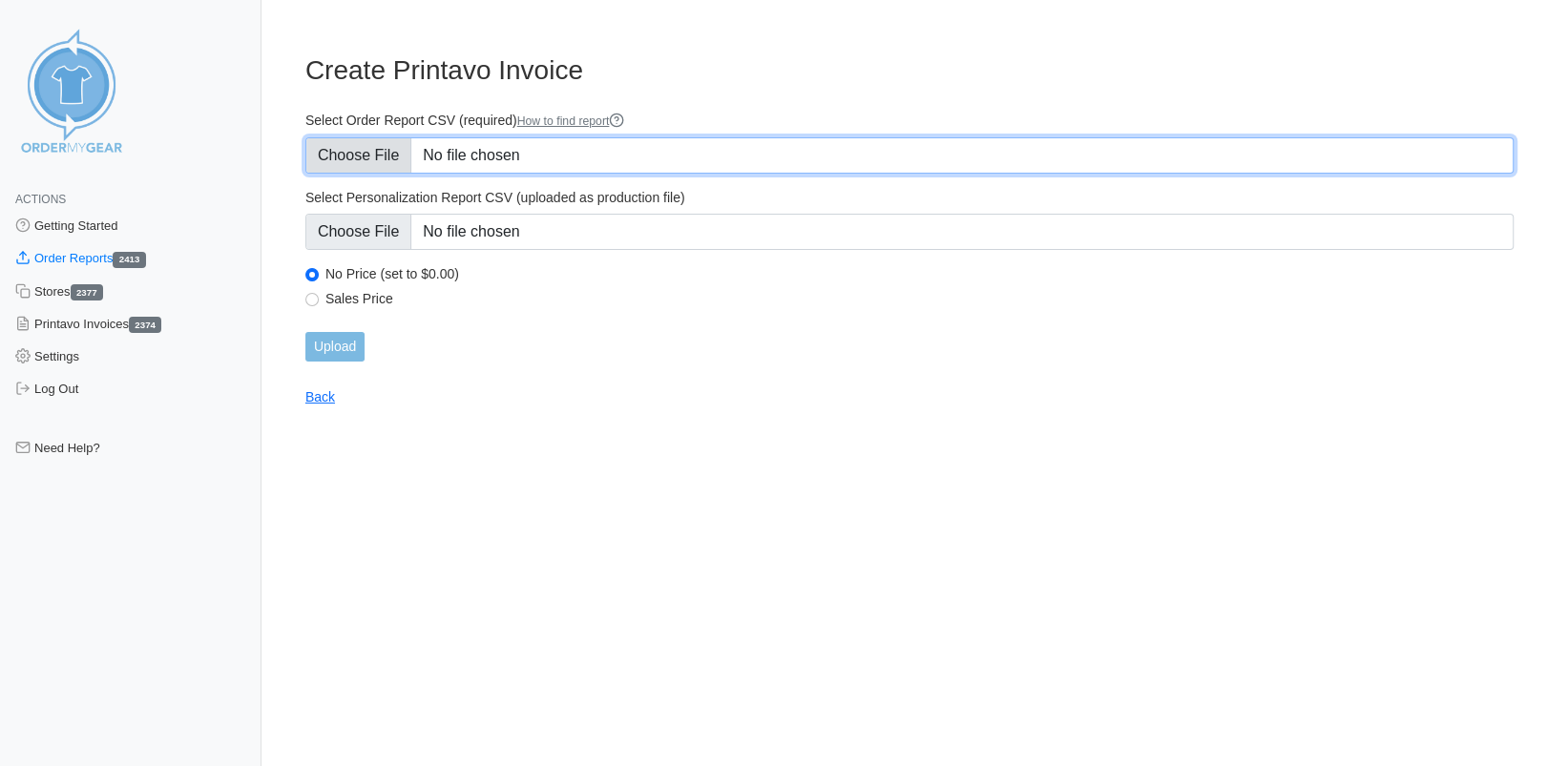
drag, startPoint x: 386, startPoint y: 159, endPoint x: 370, endPoint y: 159, distance: 16.0
click at [370, 159] on input "Select Order Report CSV (required) How to find report" at bounding box center [909, 156] width 1208 height 36
type input "C:\fakepath\NDTFH_order_report.csv"
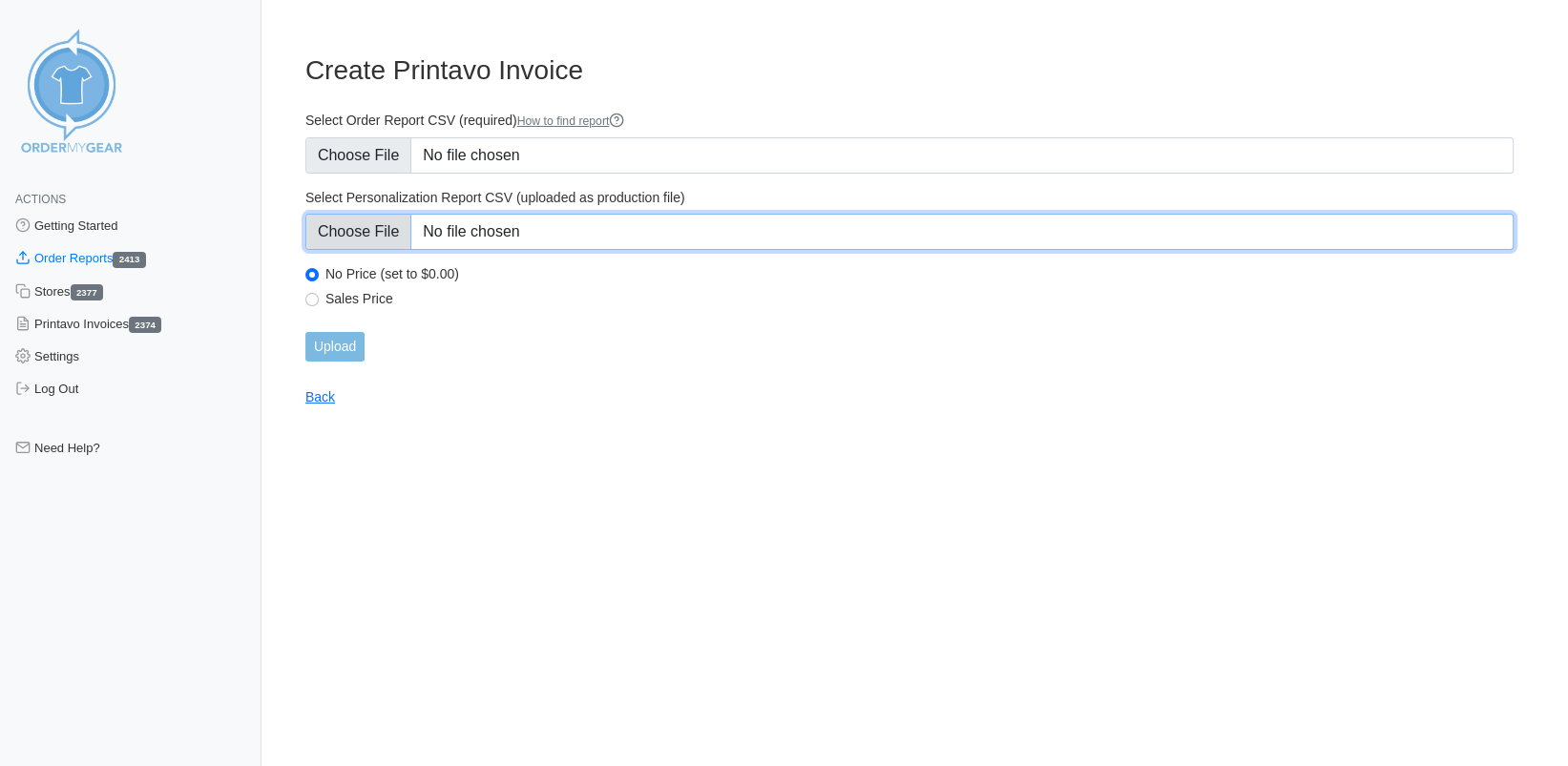
click at [383, 237] on input "Select Personalization Report CSV (uploaded as production file)" at bounding box center [909, 232] width 1208 height 36
type input "C:\fakepath\NDTFH_personalization_report.csv"
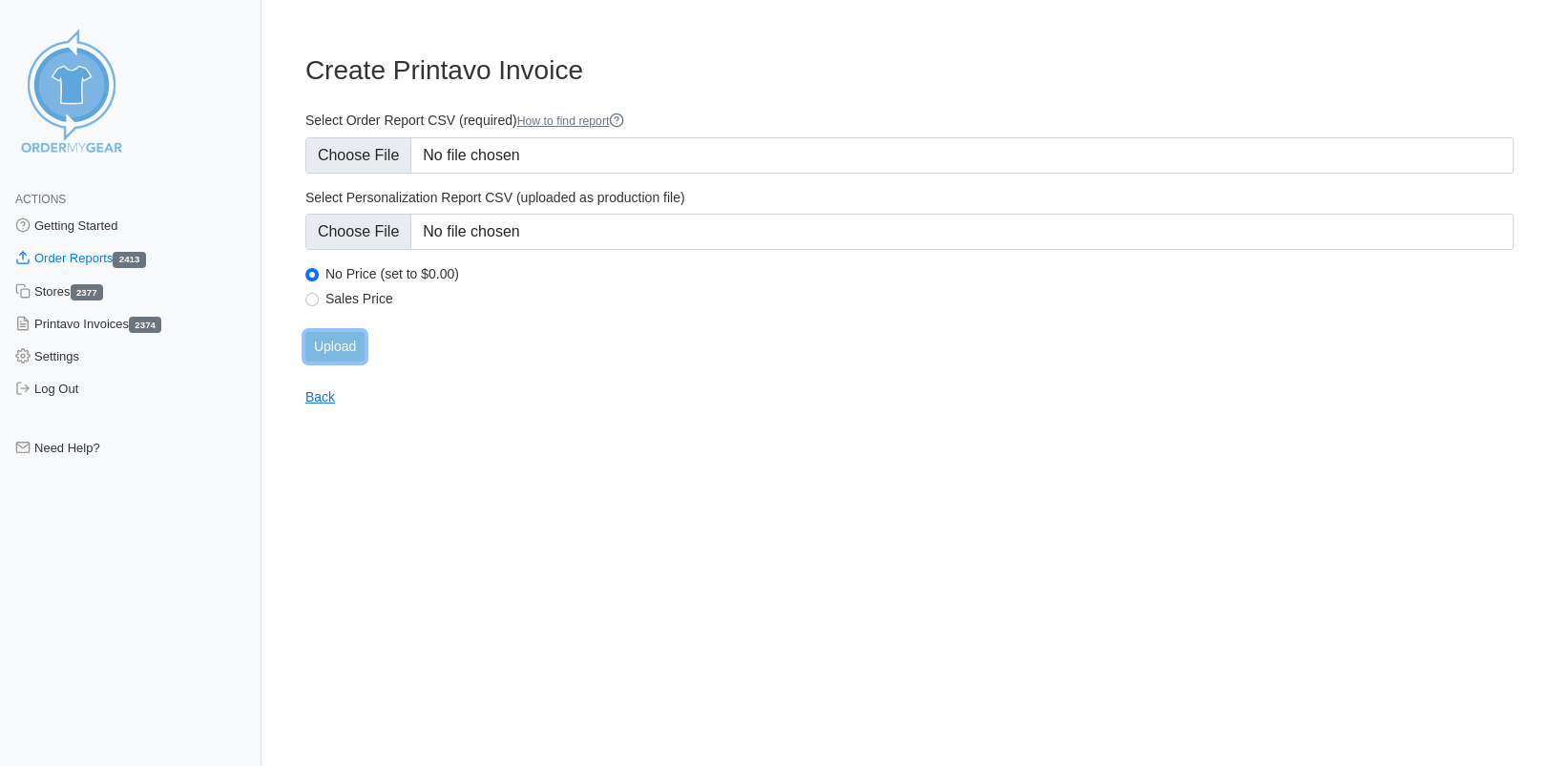
click at [329, 339] on input "Upload" at bounding box center [335, 346] width 59 height 30
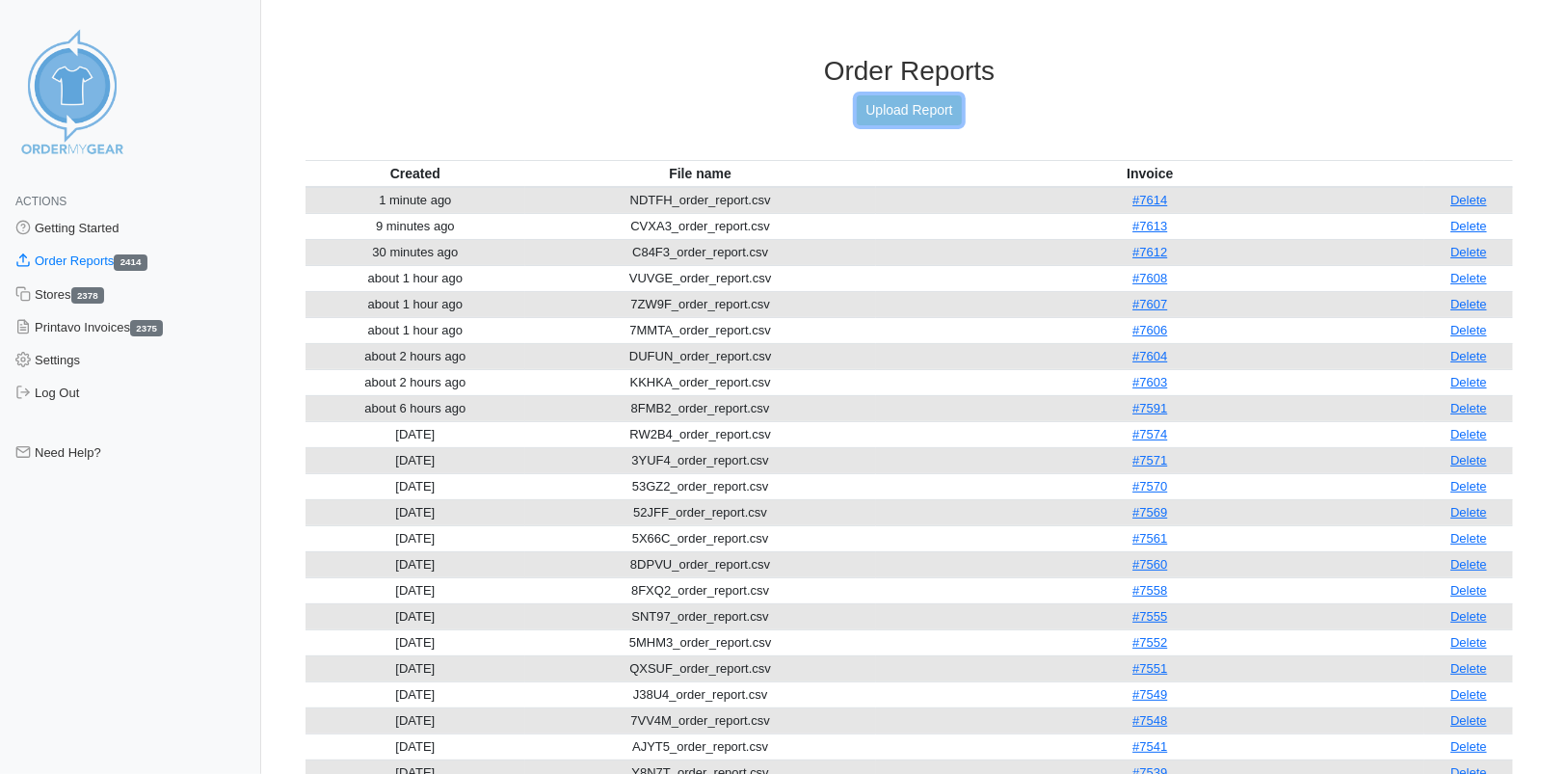
click at [894, 107] on link "Upload Report" at bounding box center [909, 110] width 104 height 30
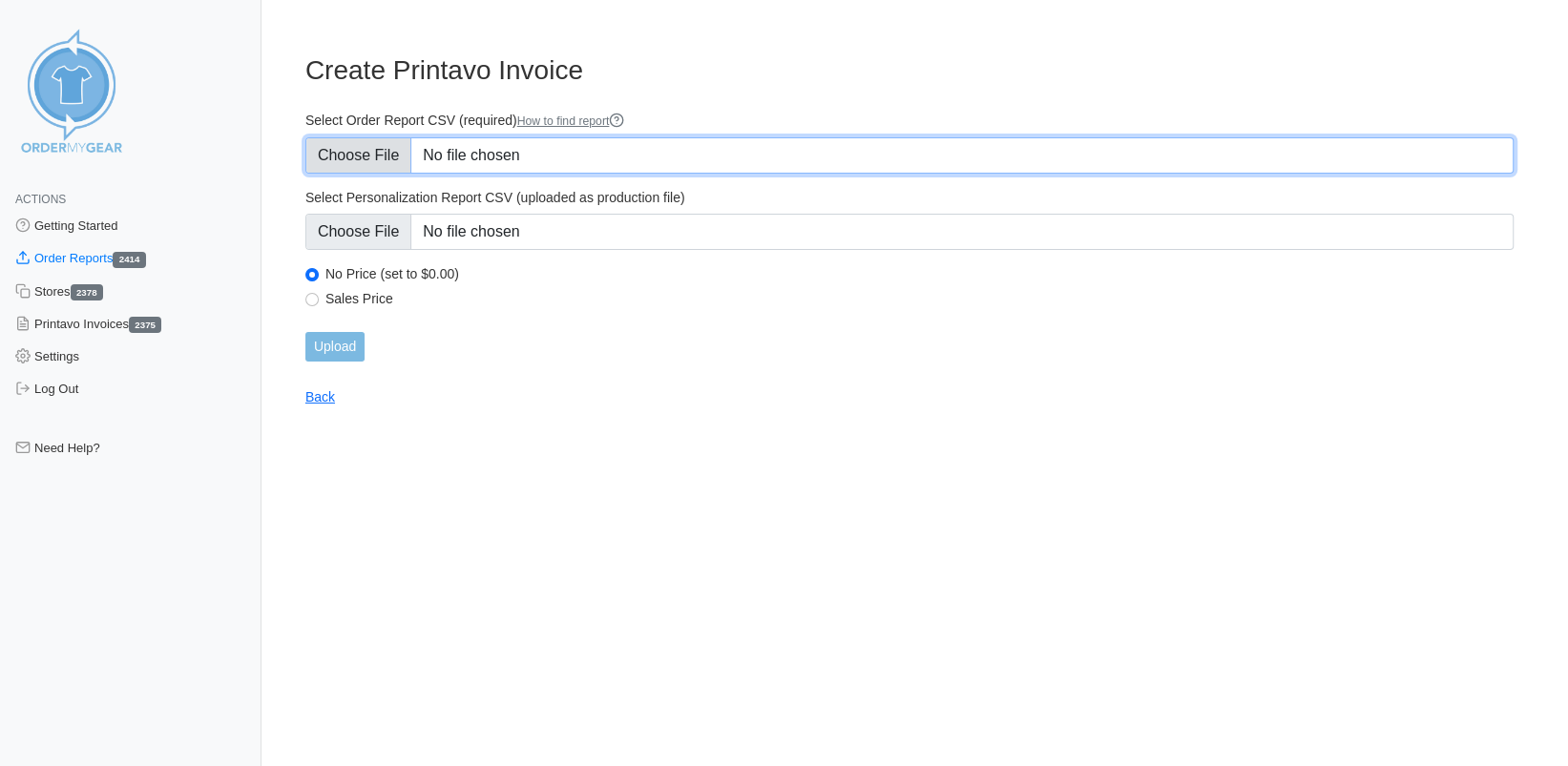
click at [386, 163] on input "Select Order Report CSV (required) How to find report" at bounding box center [909, 156] width 1208 height 36
type input "C:\fakepath\SBE7B_order_report.csv"
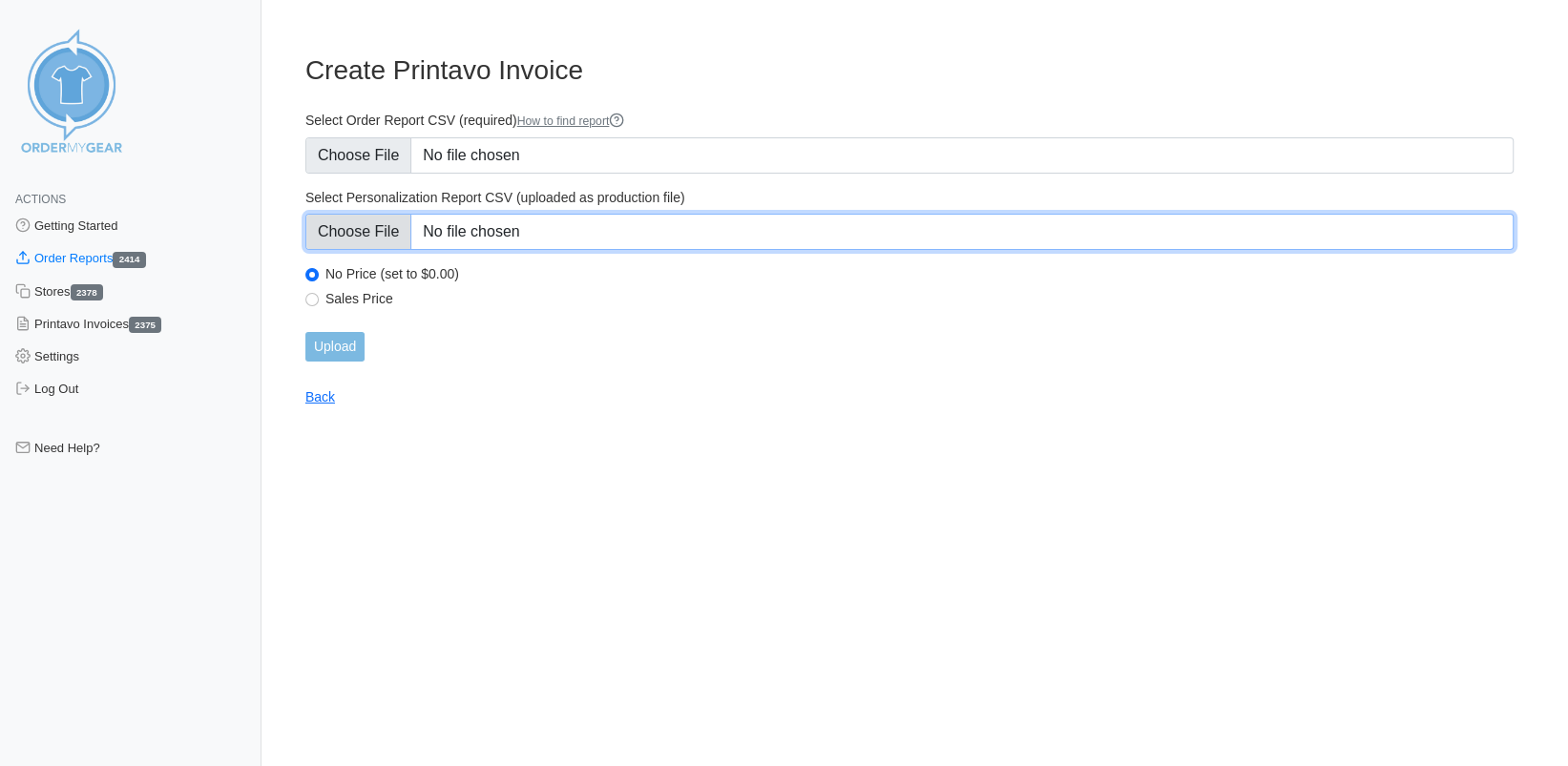
click at [377, 231] on input "Select Personalization Report CSV (uploaded as production file)" at bounding box center [909, 232] width 1208 height 36
type input "C:\fakepath\SBE7B_personalization_report.csv"
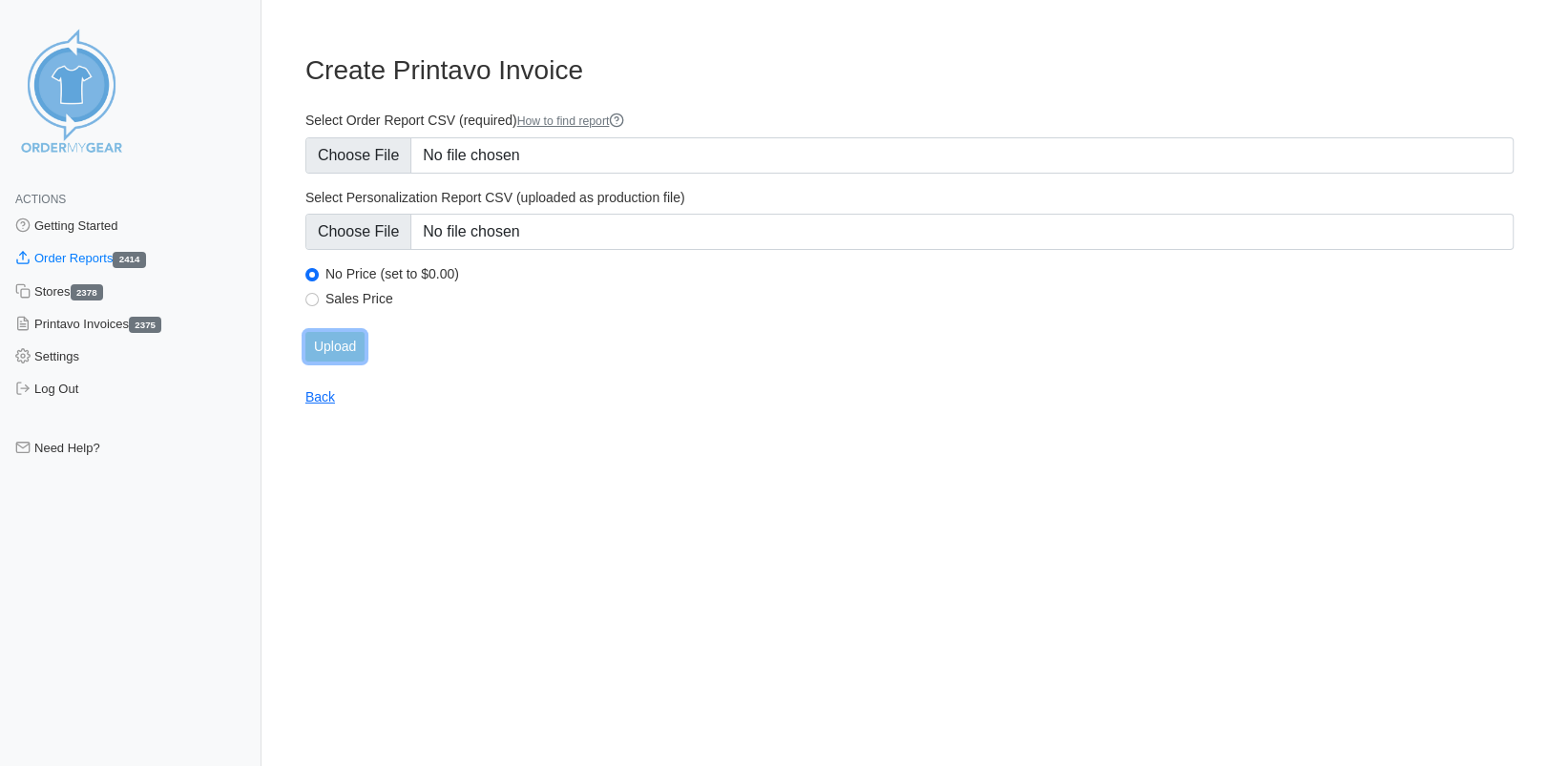
click at [337, 338] on input "Upload" at bounding box center [335, 346] width 59 height 30
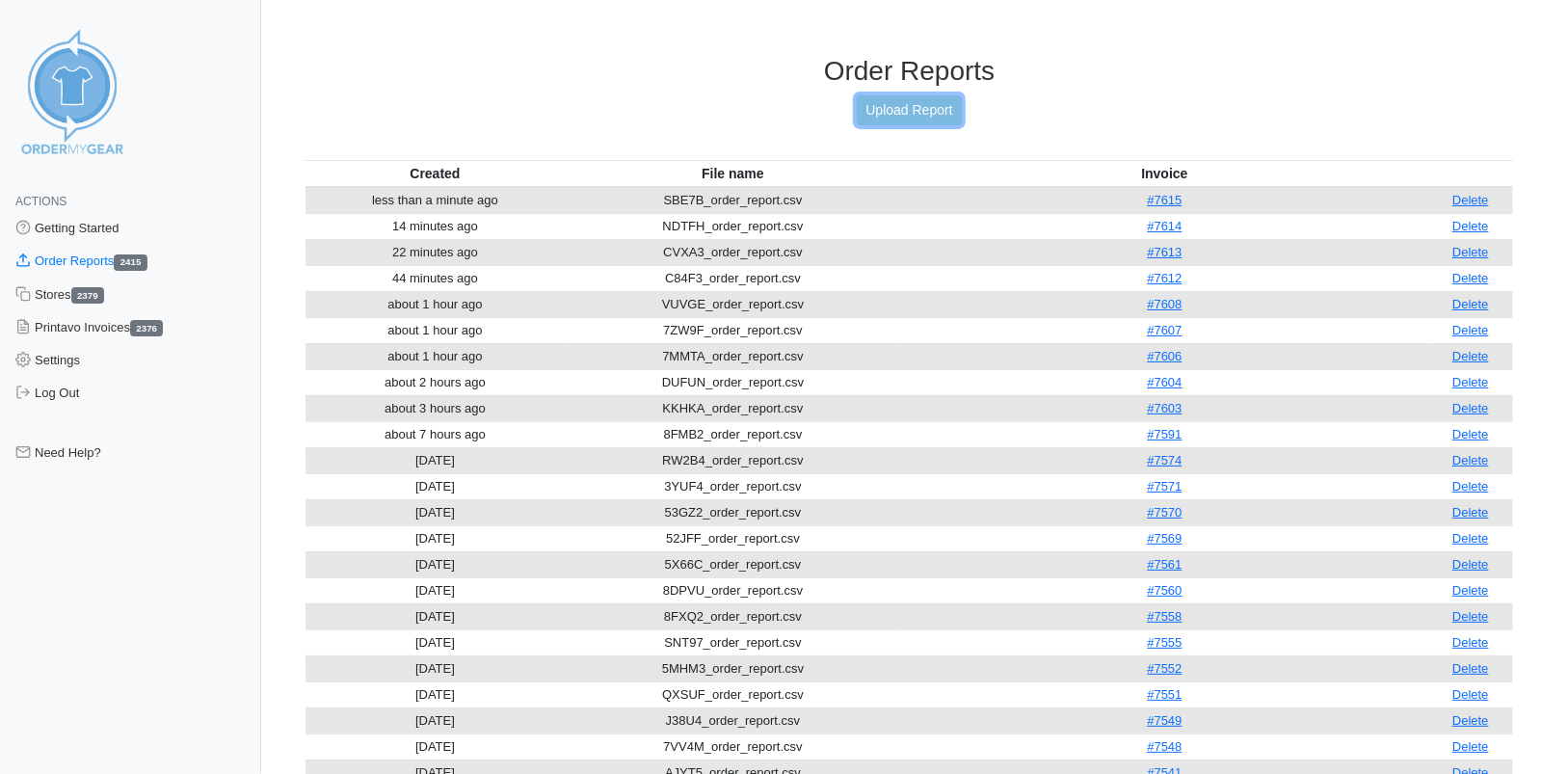
click at [887, 113] on link "Upload Report" at bounding box center [909, 110] width 104 height 30
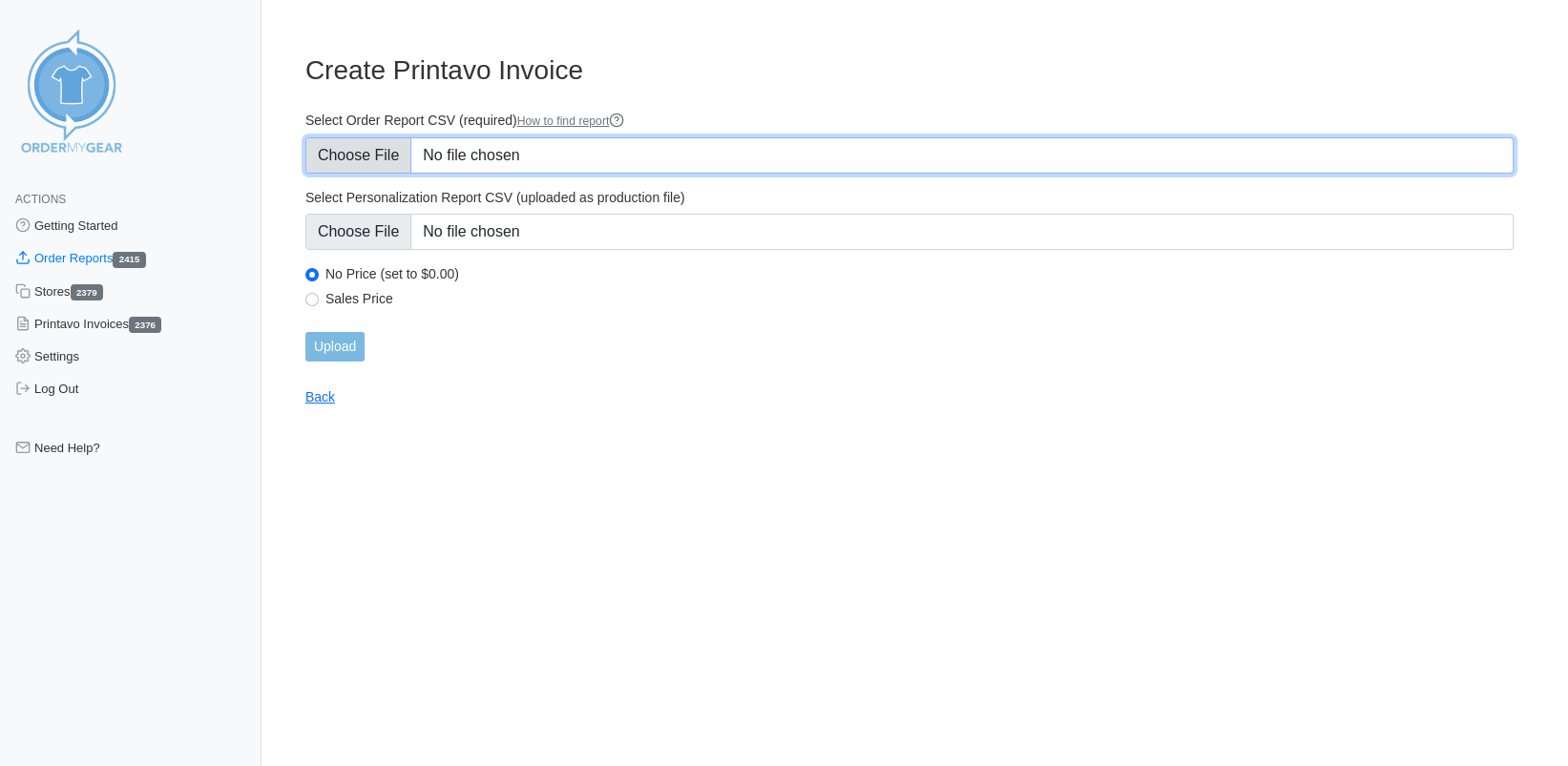
click at [381, 160] on input "Select Order Report CSV (required) How to find report" at bounding box center [909, 156] width 1208 height 36
type input "C:\fakepath\3SDMZ_order_report (1).csv"
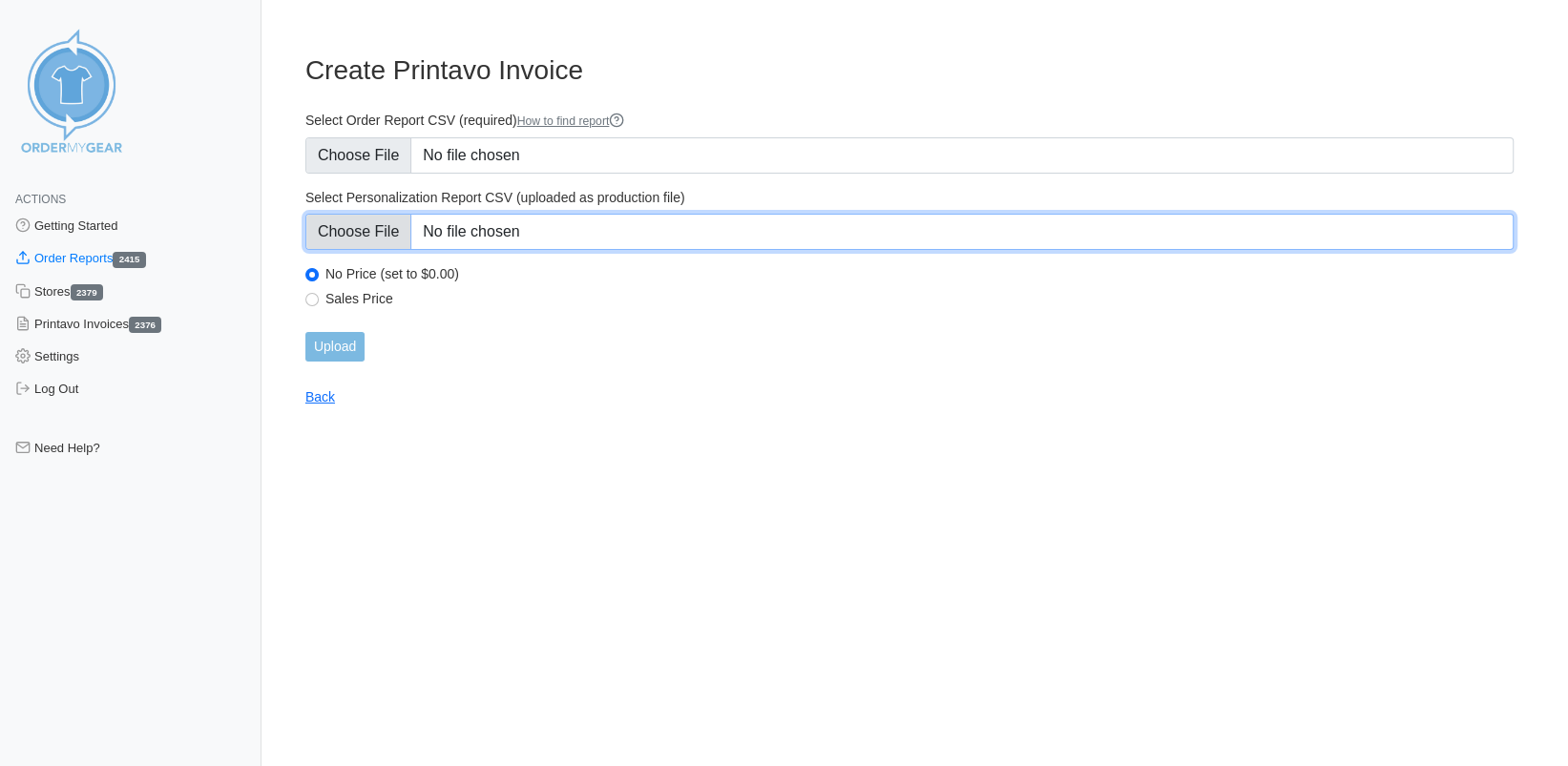
click at [349, 232] on input "Select Personalization Report CSV (uploaded as production file)" at bounding box center [909, 232] width 1208 height 36
type input "C:\fakepath\3SDMZ_personalization_report.csv"
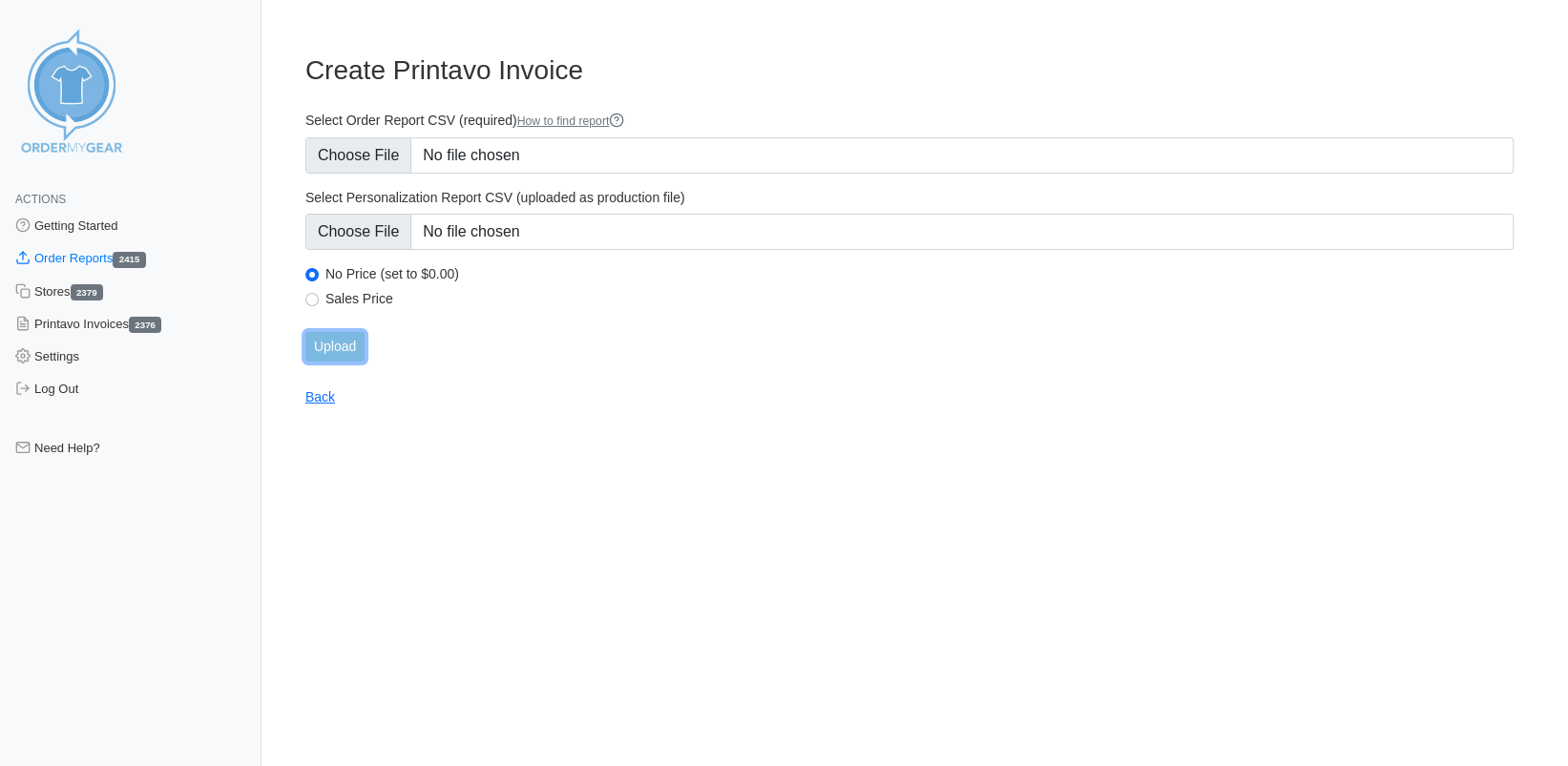
click at [326, 342] on input "Upload" at bounding box center [335, 346] width 59 height 30
